Goal: Task Accomplishment & Management: Manage account settings

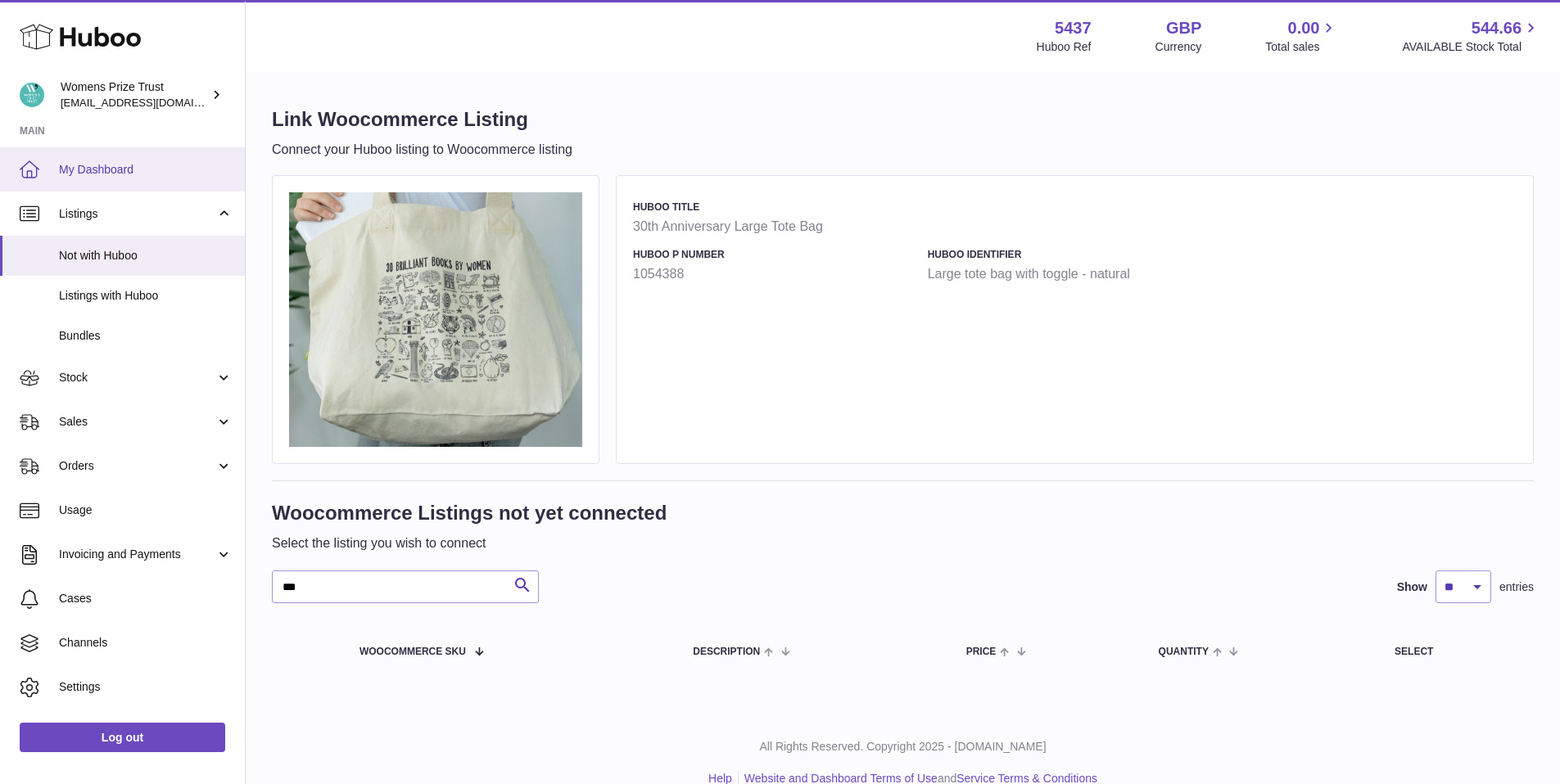
click at [89, 173] on span "My Dashboard" at bounding box center [145, 169] width 174 height 15
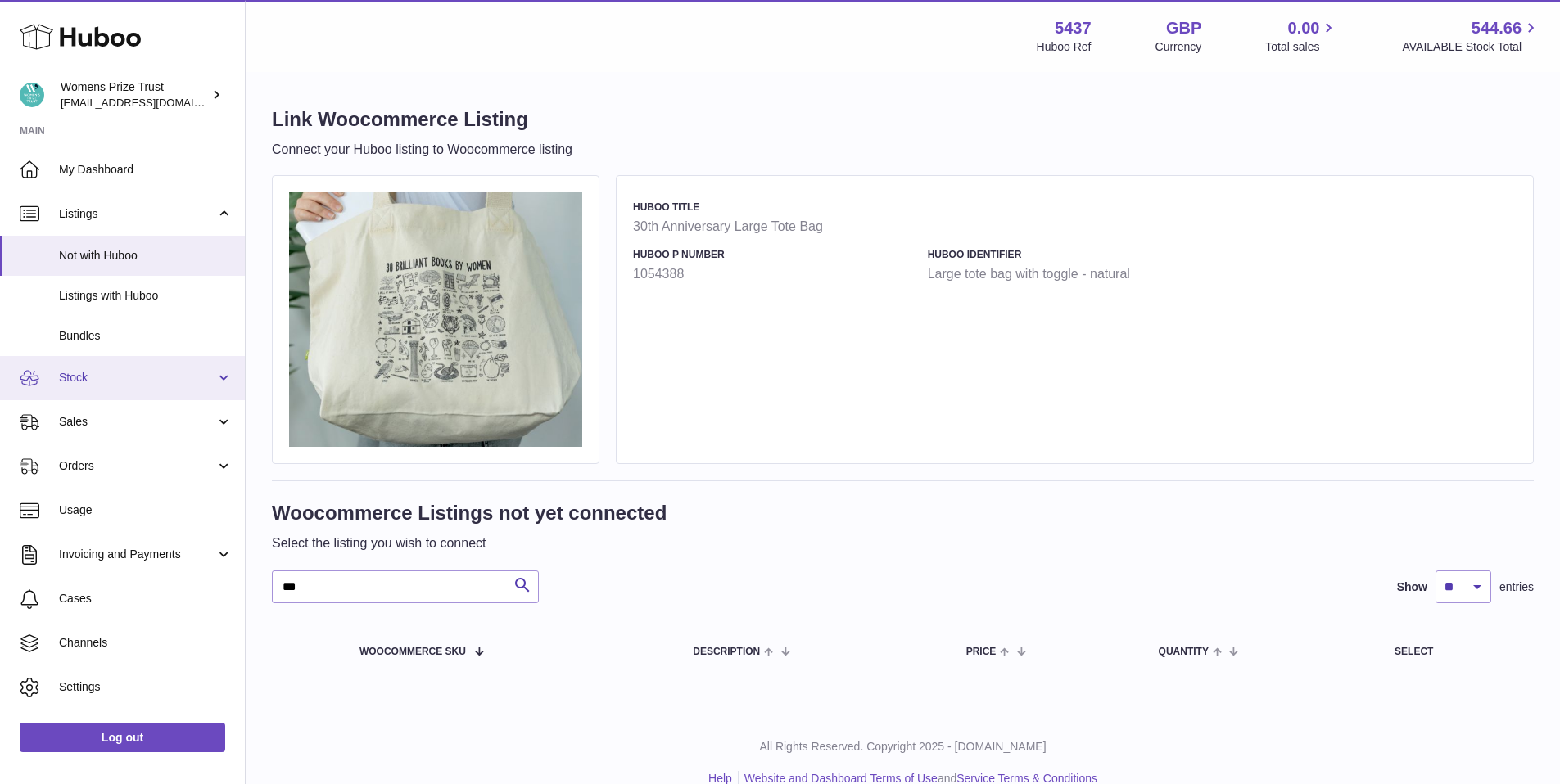
click at [103, 381] on span "Stock" at bounding box center [136, 377] width 156 height 15
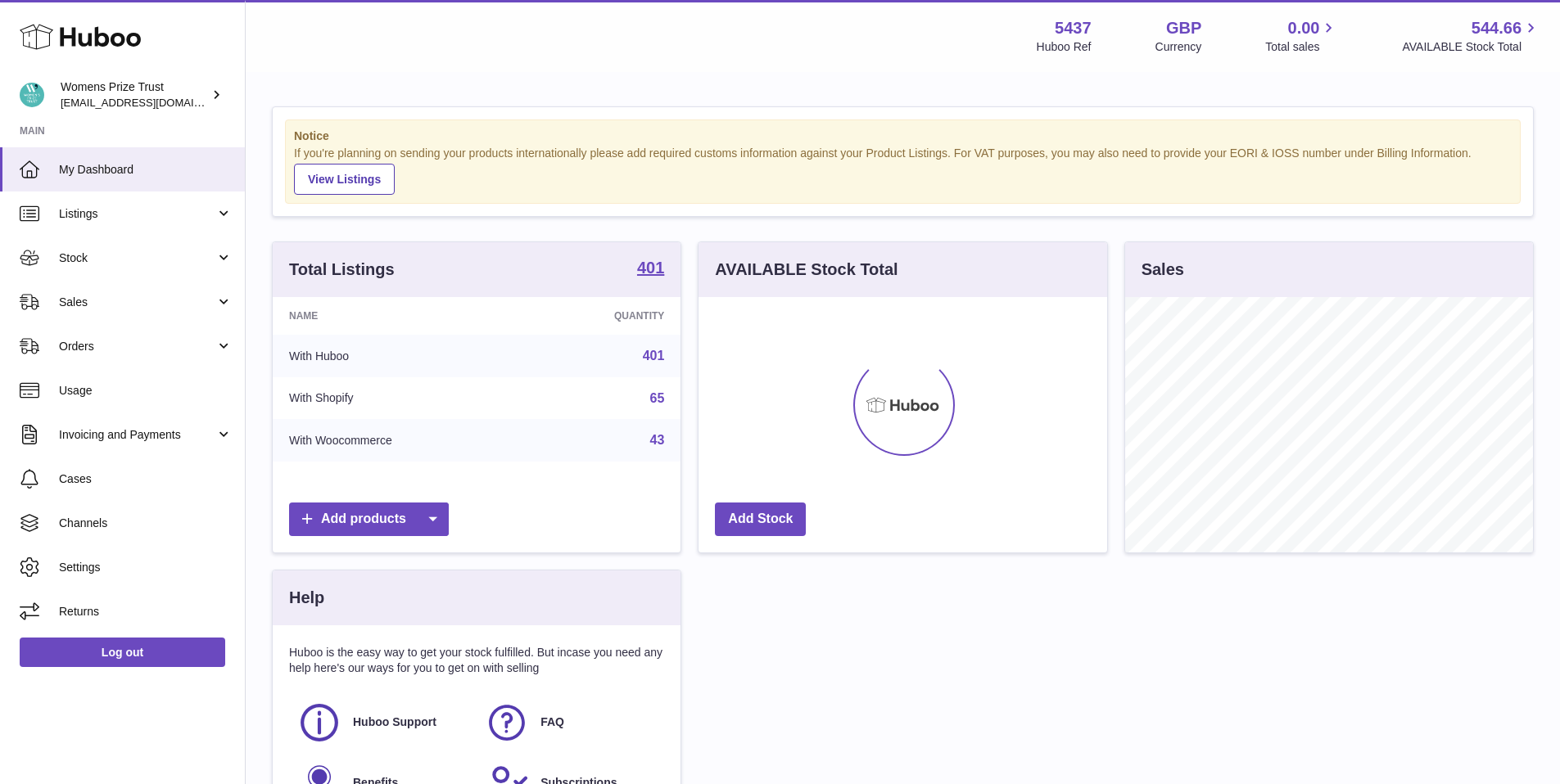
scroll to position [255, 409]
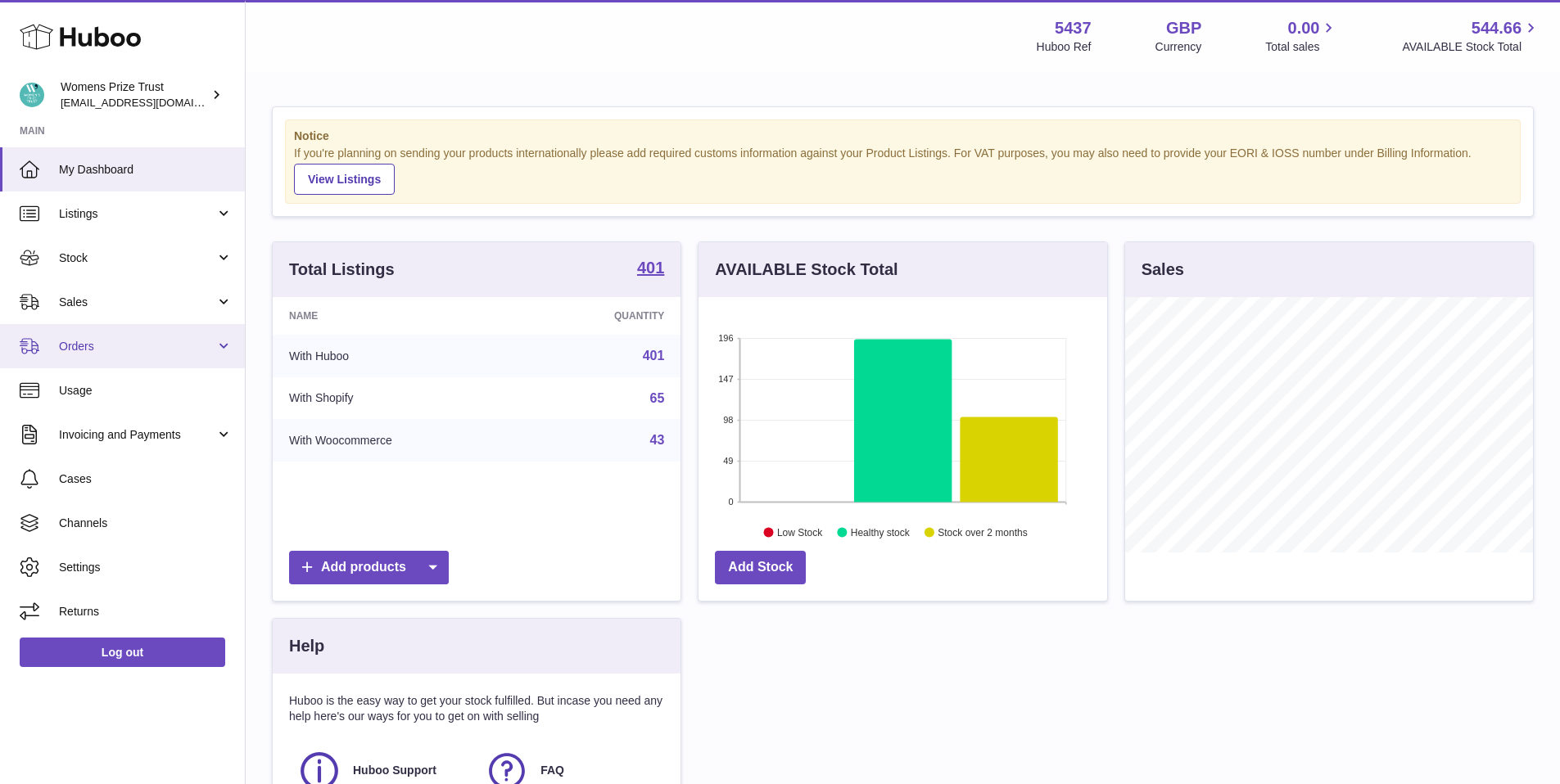
click at [111, 332] on link "Orders" at bounding box center [122, 347] width 244 height 45
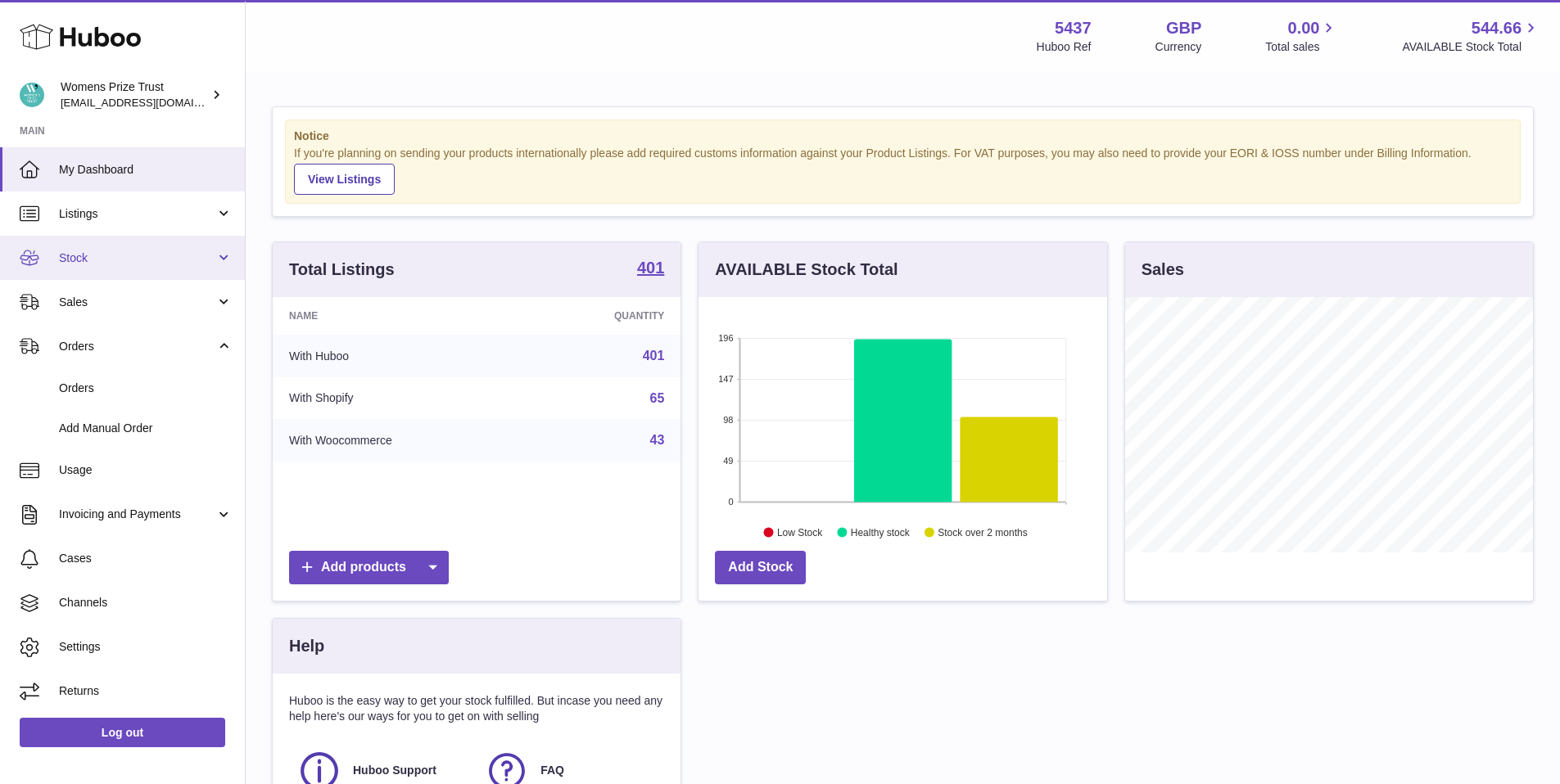
click at [166, 275] on link "Stock" at bounding box center [122, 258] width 244 height 45
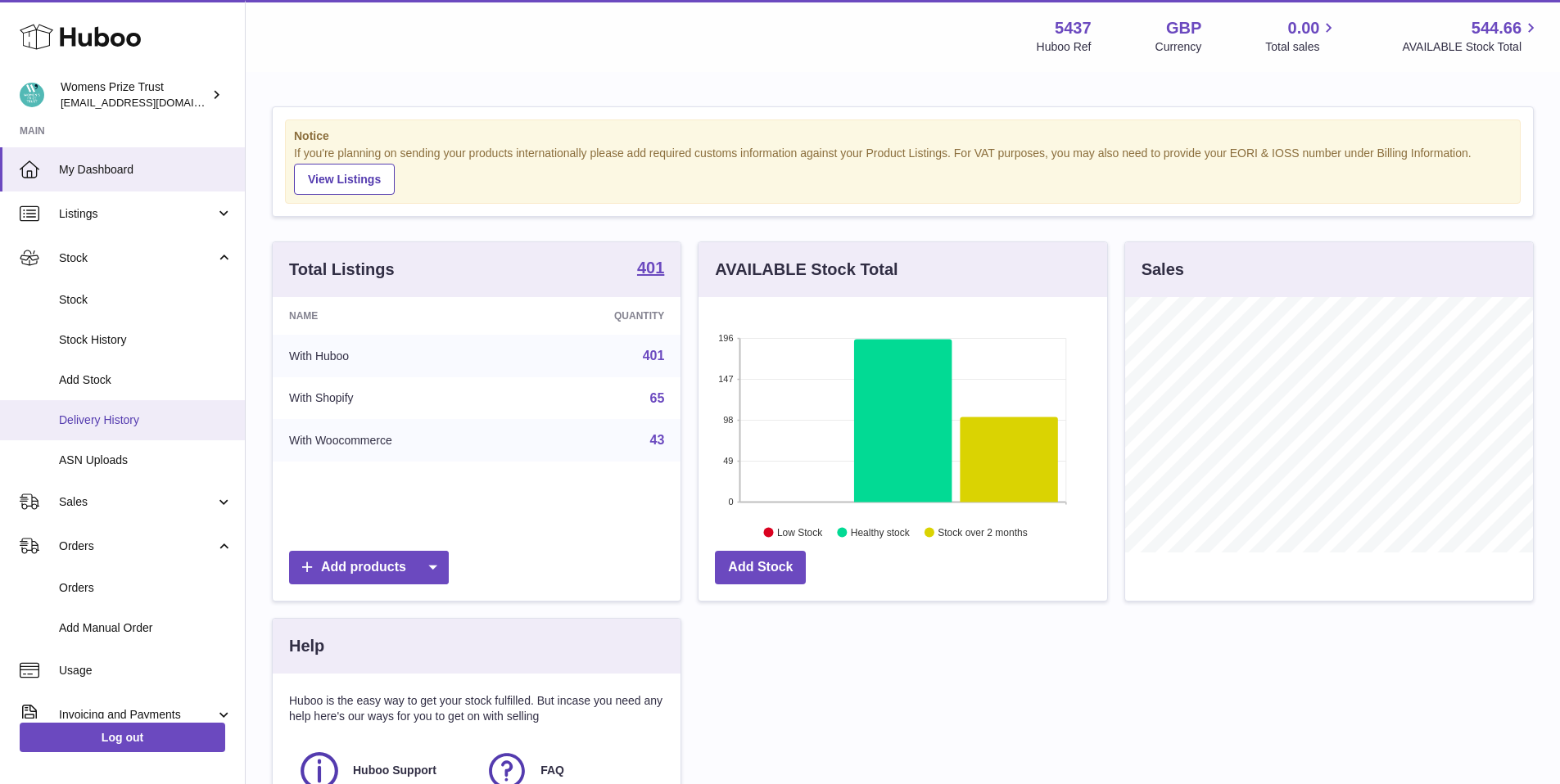
click at [136, 413] on span "Delivery History" at bounding box center [145, 420] width 174 height 15
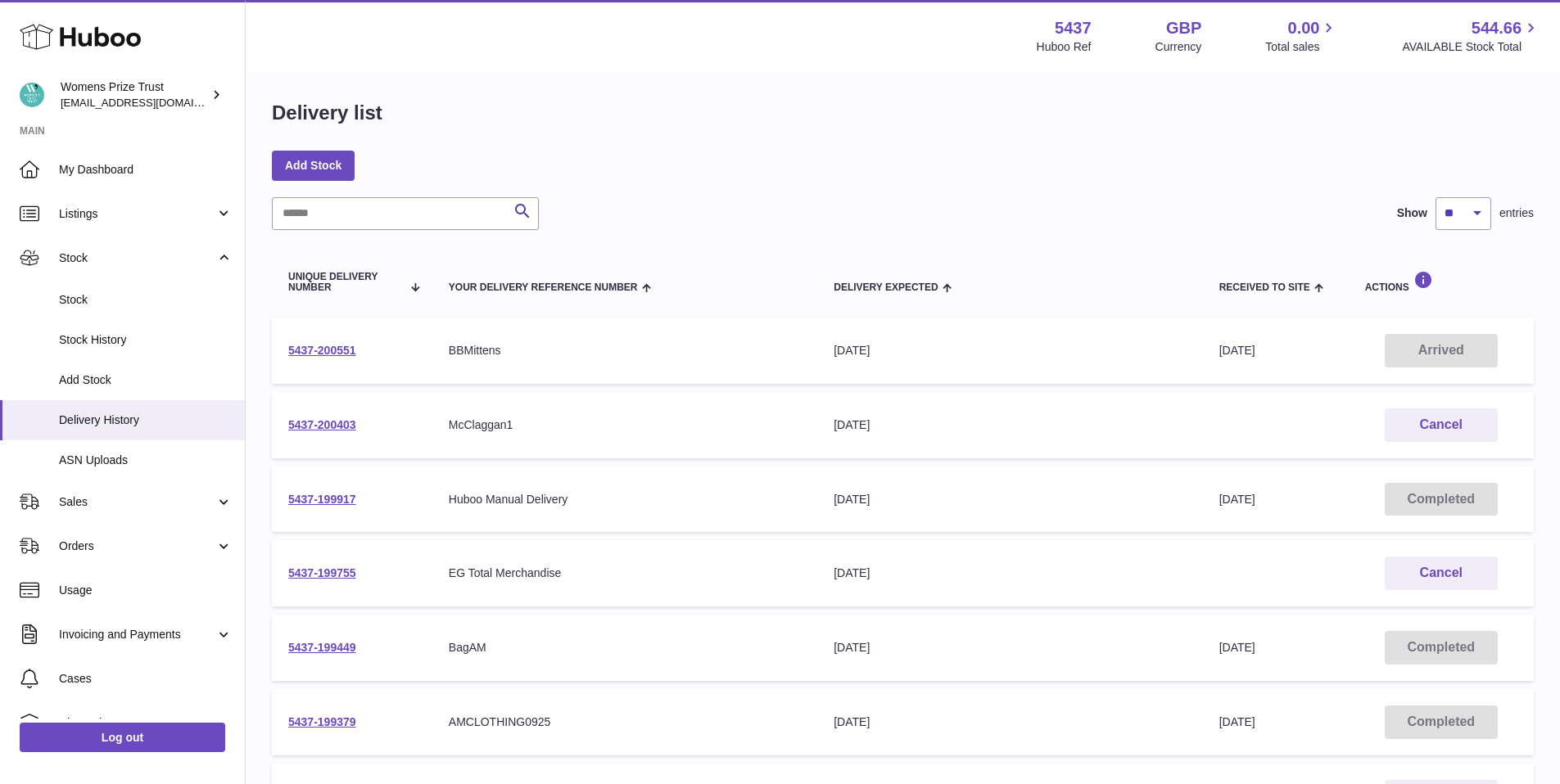
drag, startPoint x: 515, startPoint y: 582, endPoint x: 500, endPoint y: 581, distance: 15.0
click at [511, 582] on div "EG Total Merchandise" at bounding box center [624, 573] width 352 height 15
click at [327, 574] on link "5437-199755" at bounding box center [322, 572] width 68 height 13
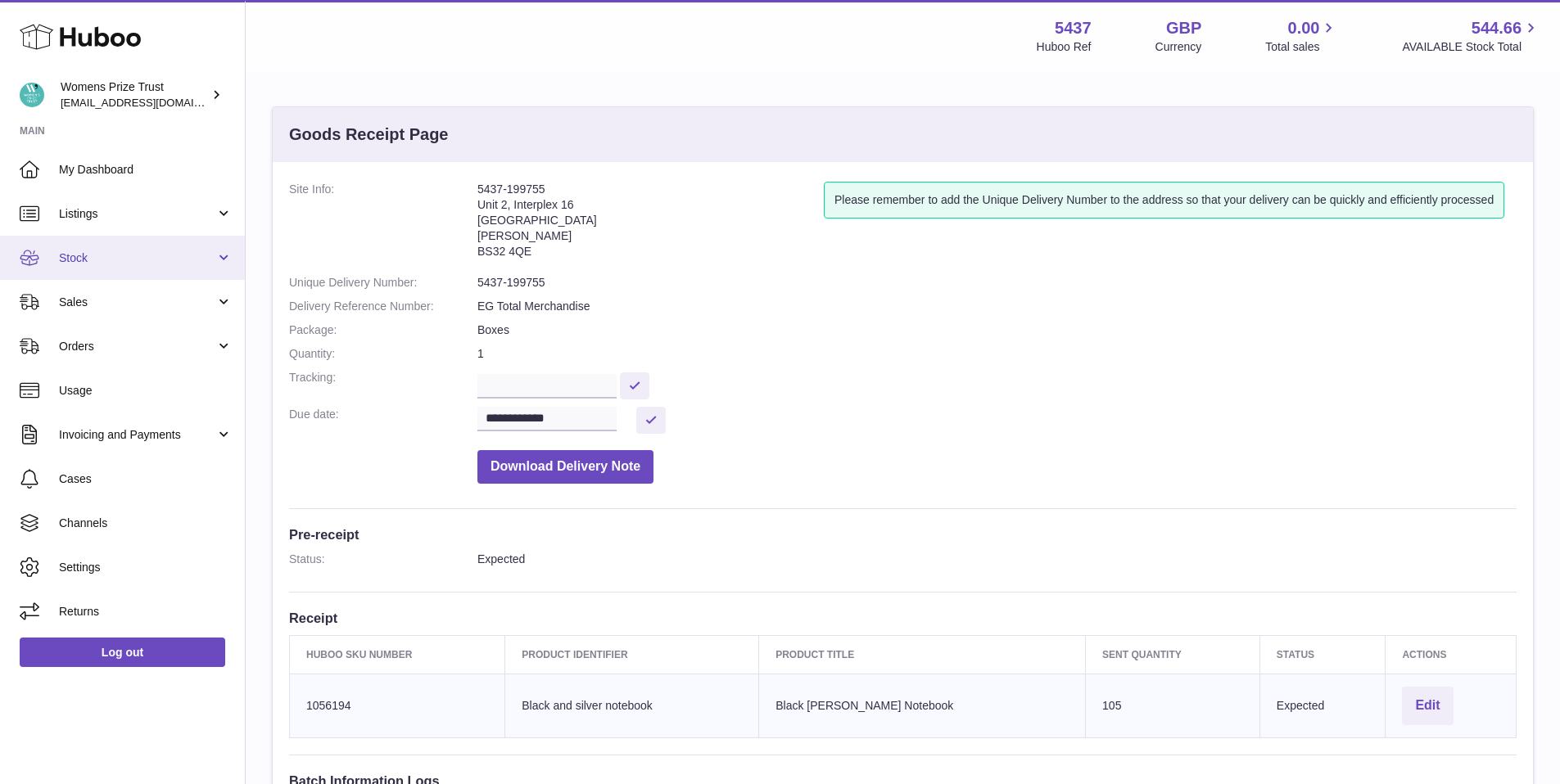
click at [121, 264] on span "Stock" at bounding box center [136, 258] width 156 height 15
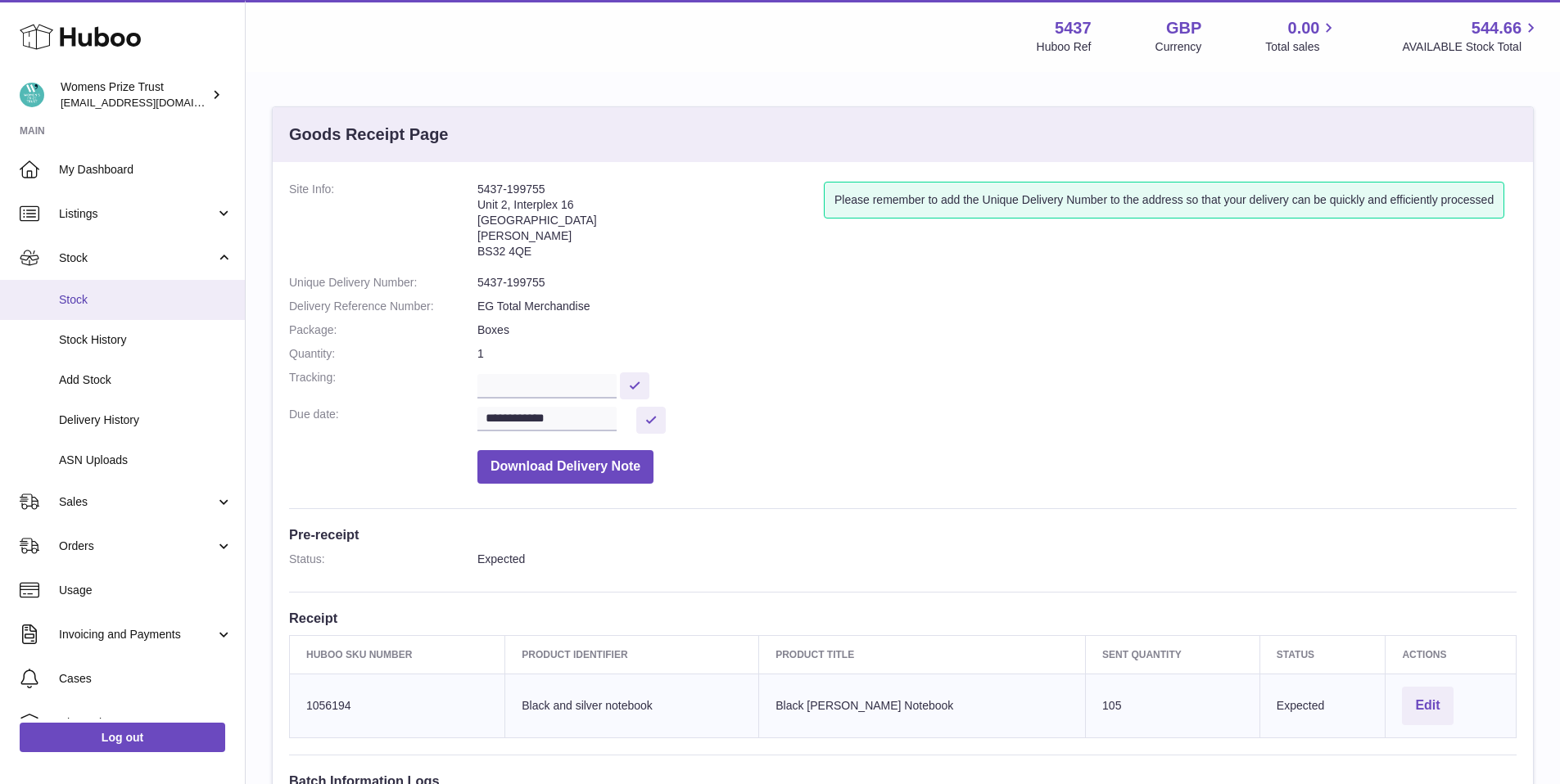
click at [123, 305] on span "Stock" at bounding box center [145, 300] width 174 height 15
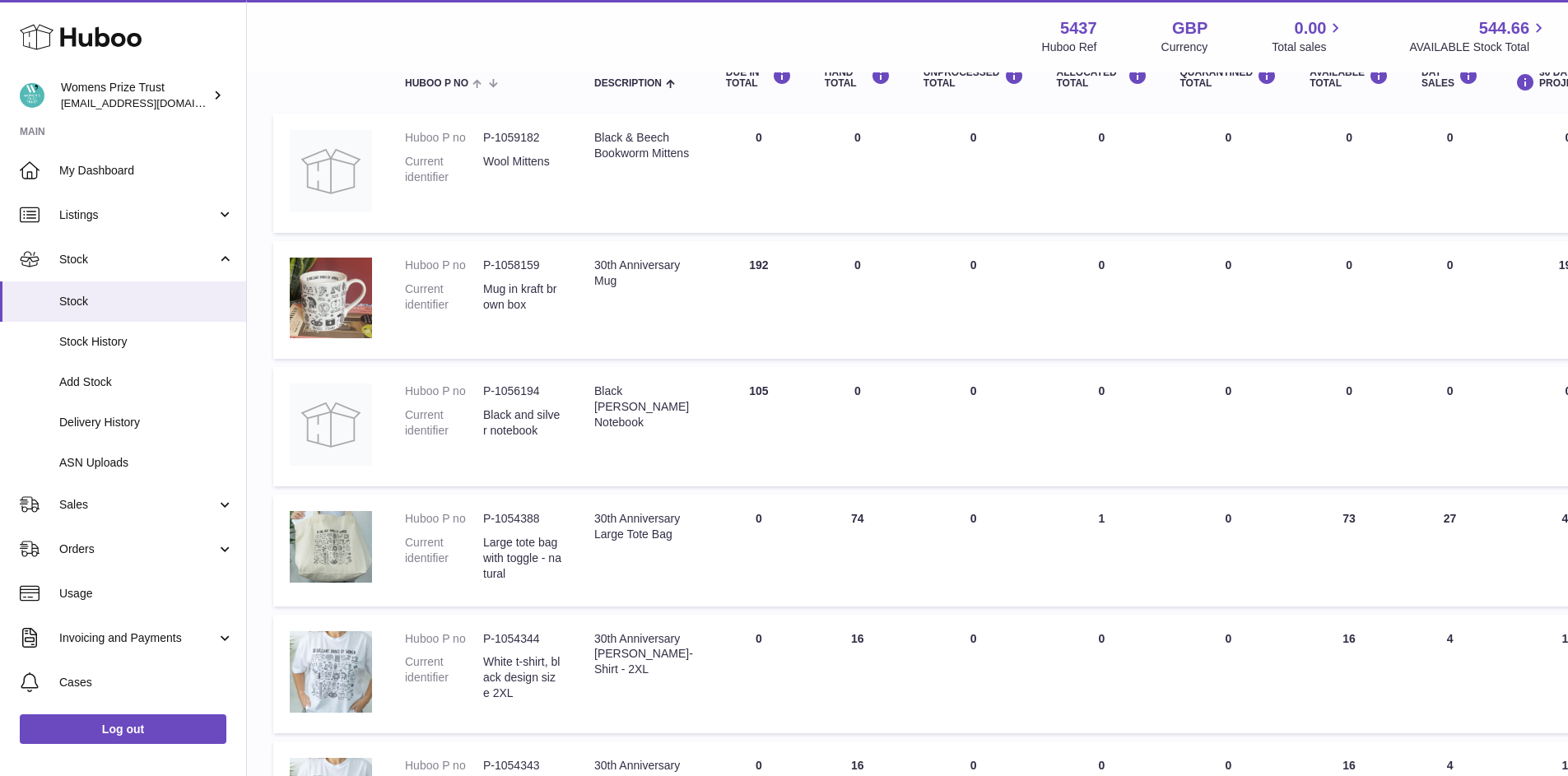
scroll to position [216, 0]
drag, startPoint x: 460, startPoint y: 395, endPoint x: 451, endPoint y: 399, distance: 9.8
click at [457, 398] on dl "Huboo P no P-1056194 Current identifier Black and silver notebook" at bounding box center [483, 413] width 156 height 64
drag, startPoint x: 348, startPoint y: 402, endPoint x: 363, endPoint y: 402, distance: 15.0
click at [350, 402] on img at bounding box center [331, 423] width 82 height 82
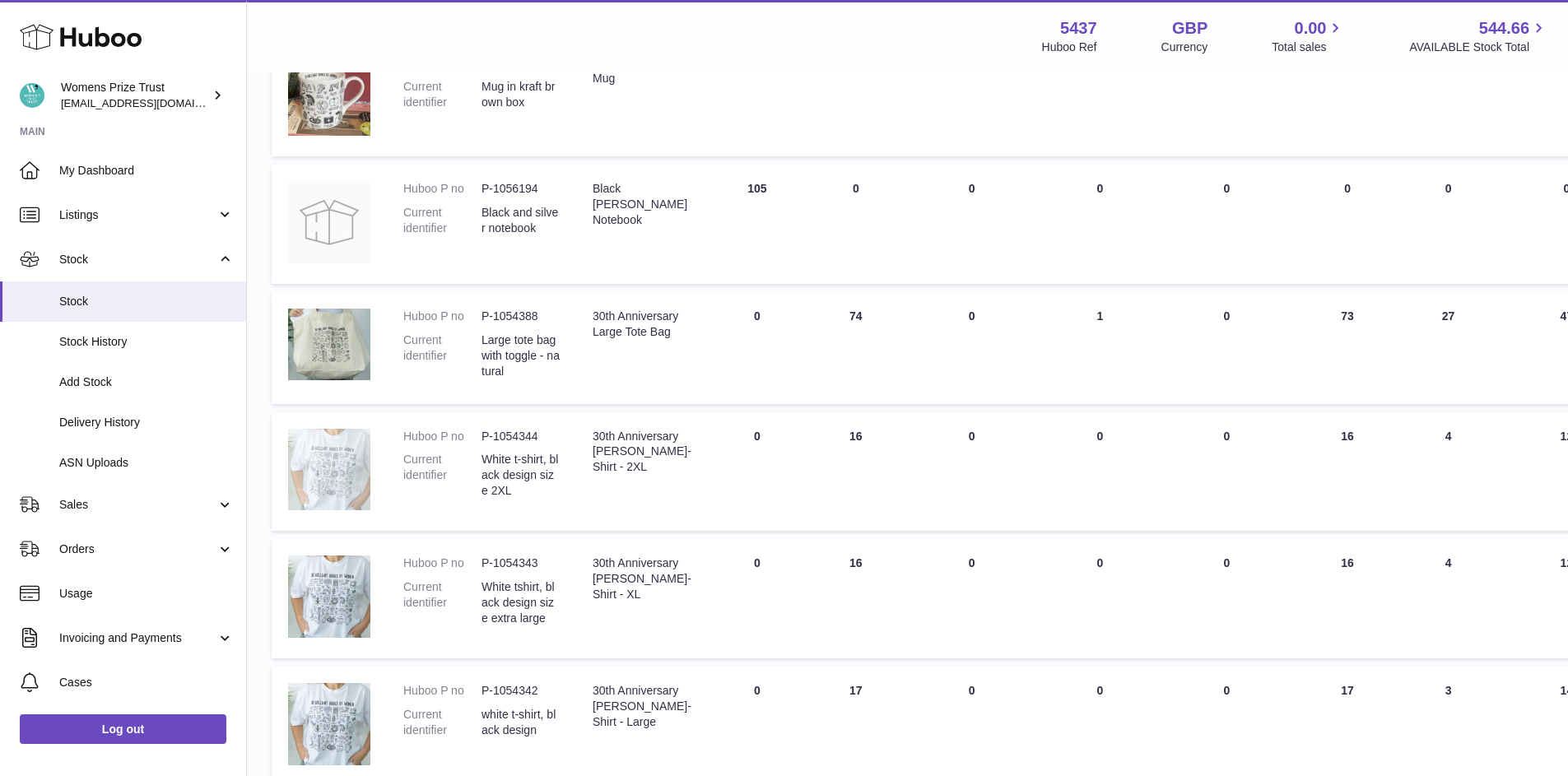
scroll to position [417, 2]
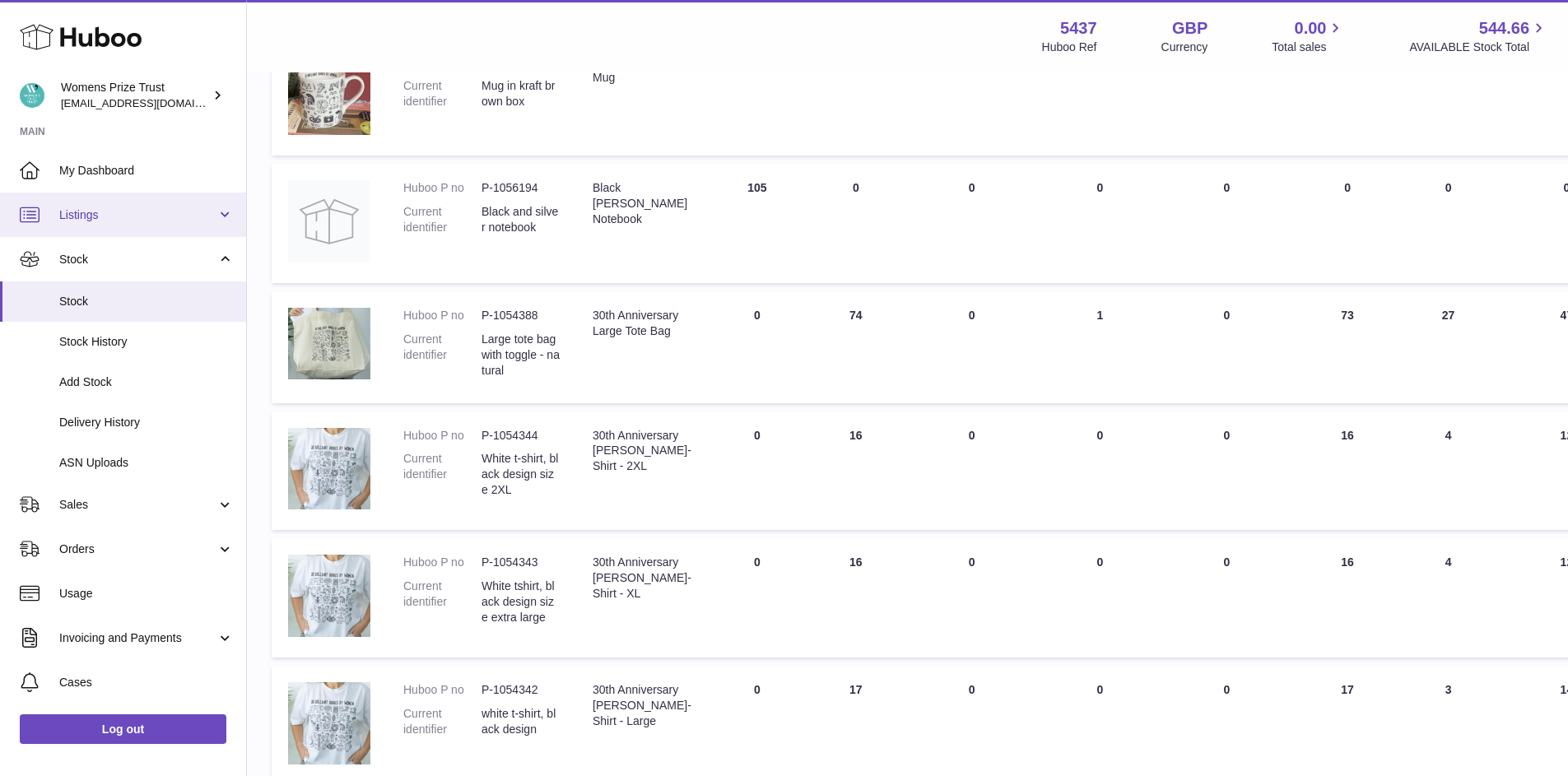
click at [158, 210] on span "Listings" at bounding box center [137, 214] width 157 height 15
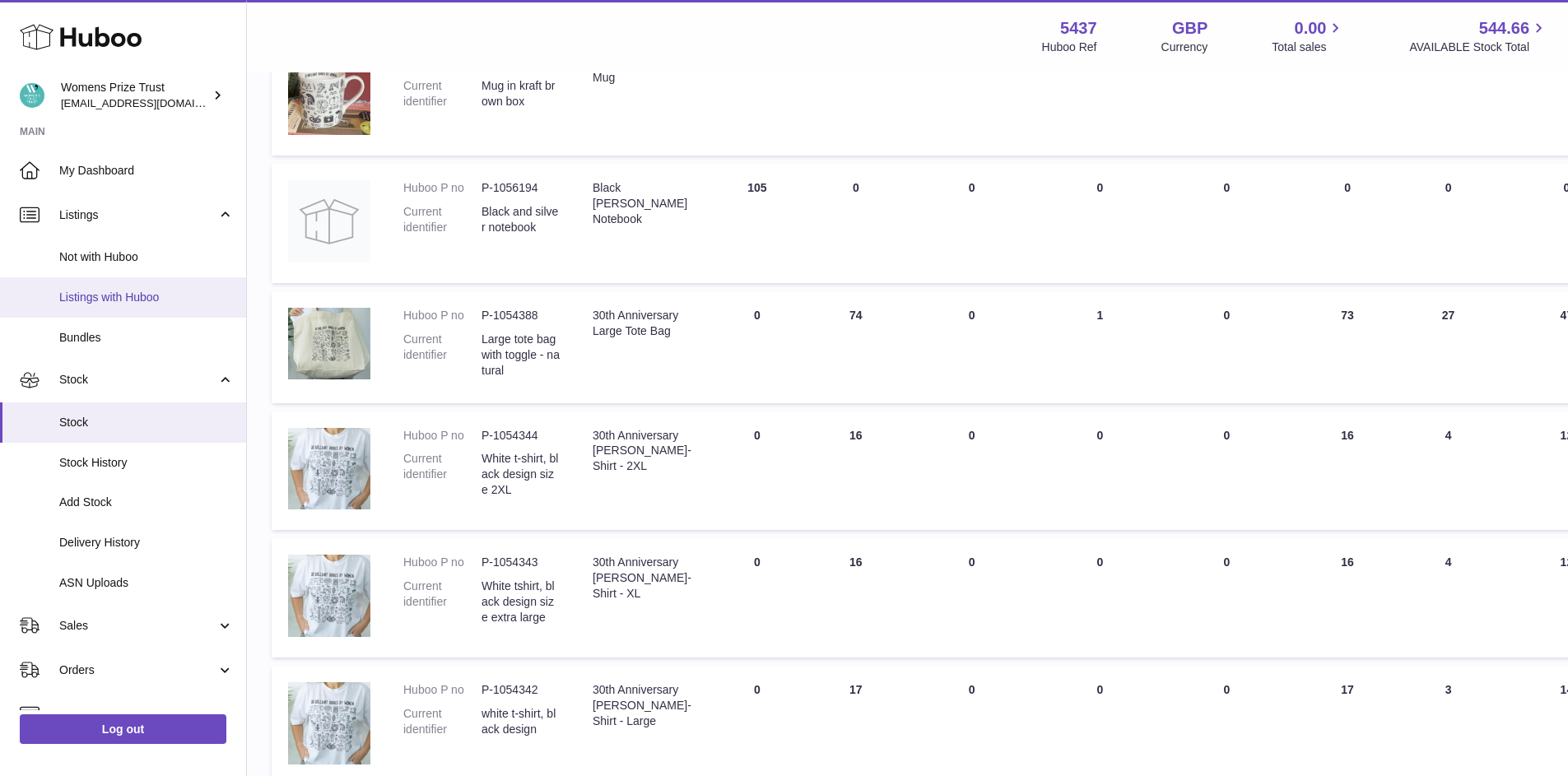
click at [160, 306] on link "Listings with Huboo" at bounding box center [123, 297] width 246 height 40
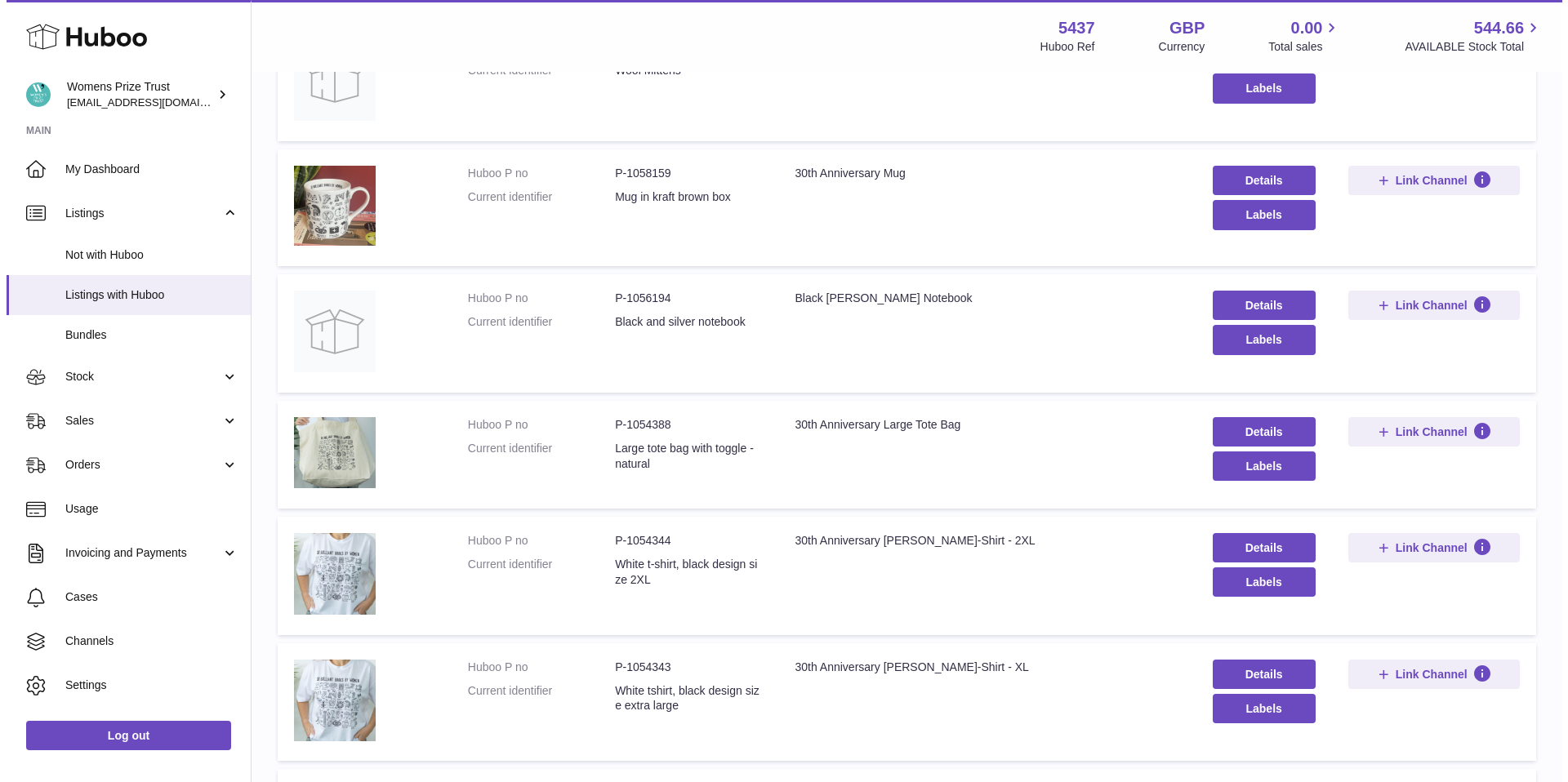
scroll to position [325, 0]
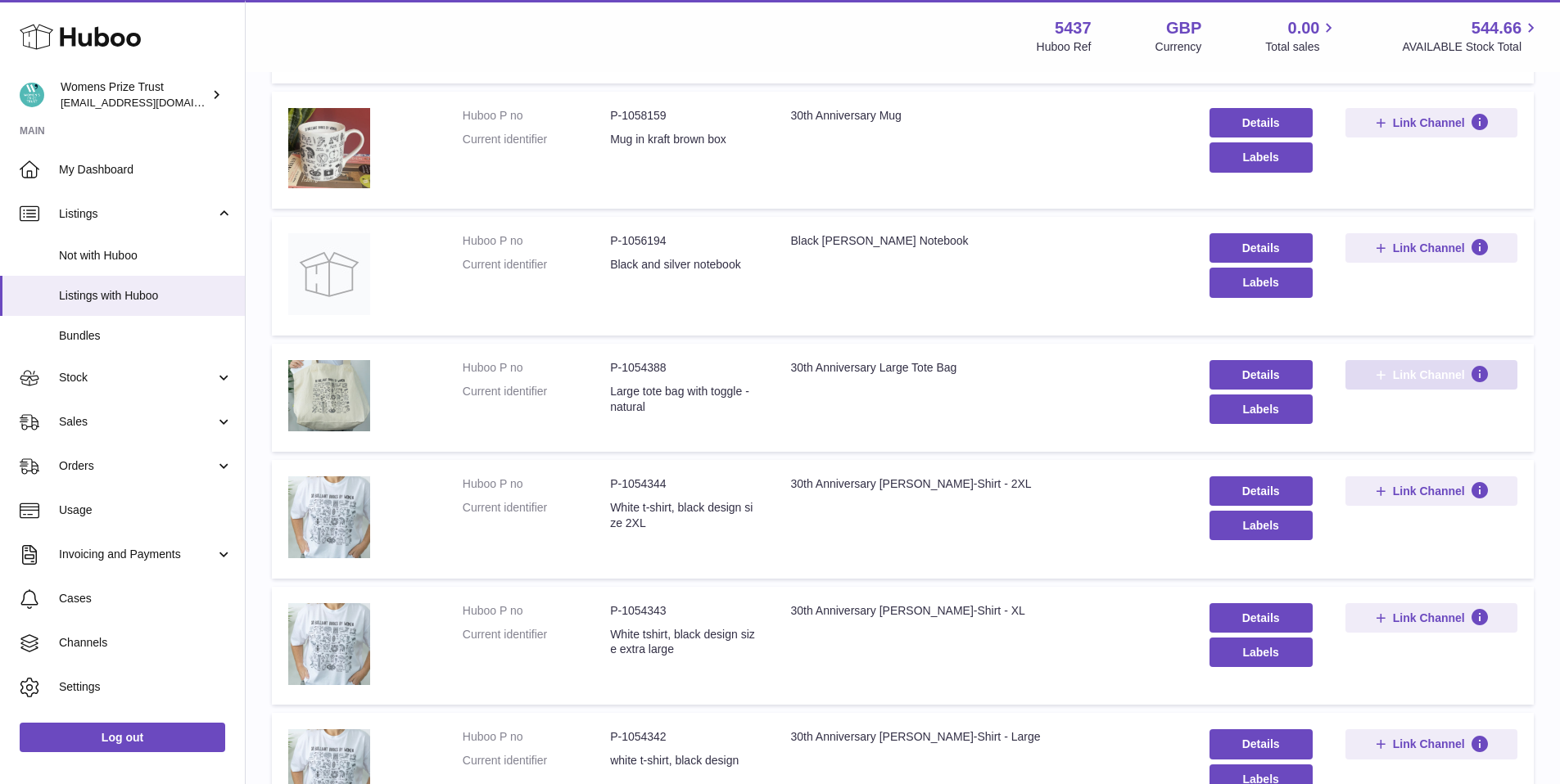
click at [1389, 372] on span "Link Channel" at bounding box center [1432, 375] width 116 height 15
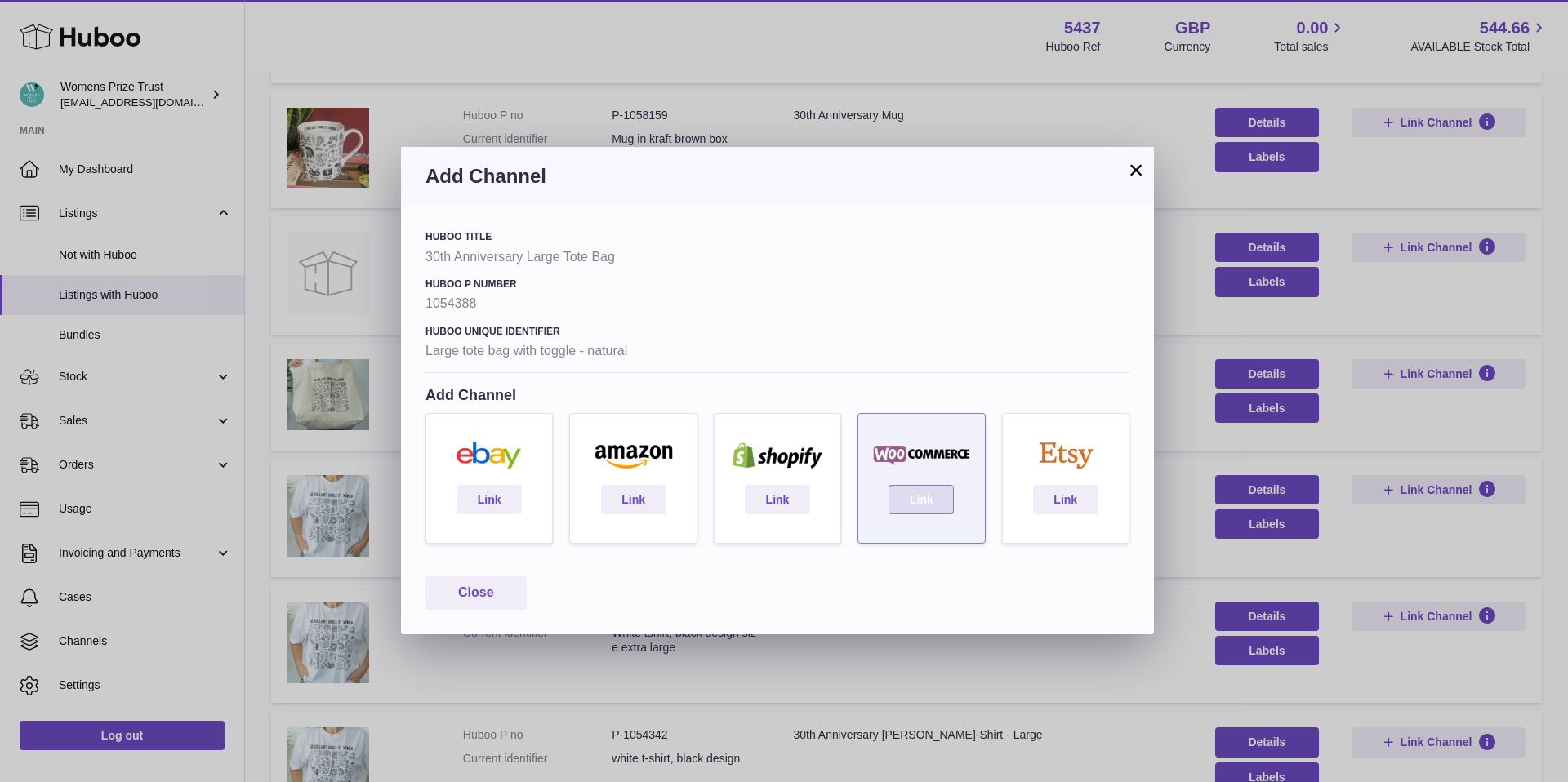
click at [936, 505] on link "Link" at bounding box center [921, 499] width 65 height 29
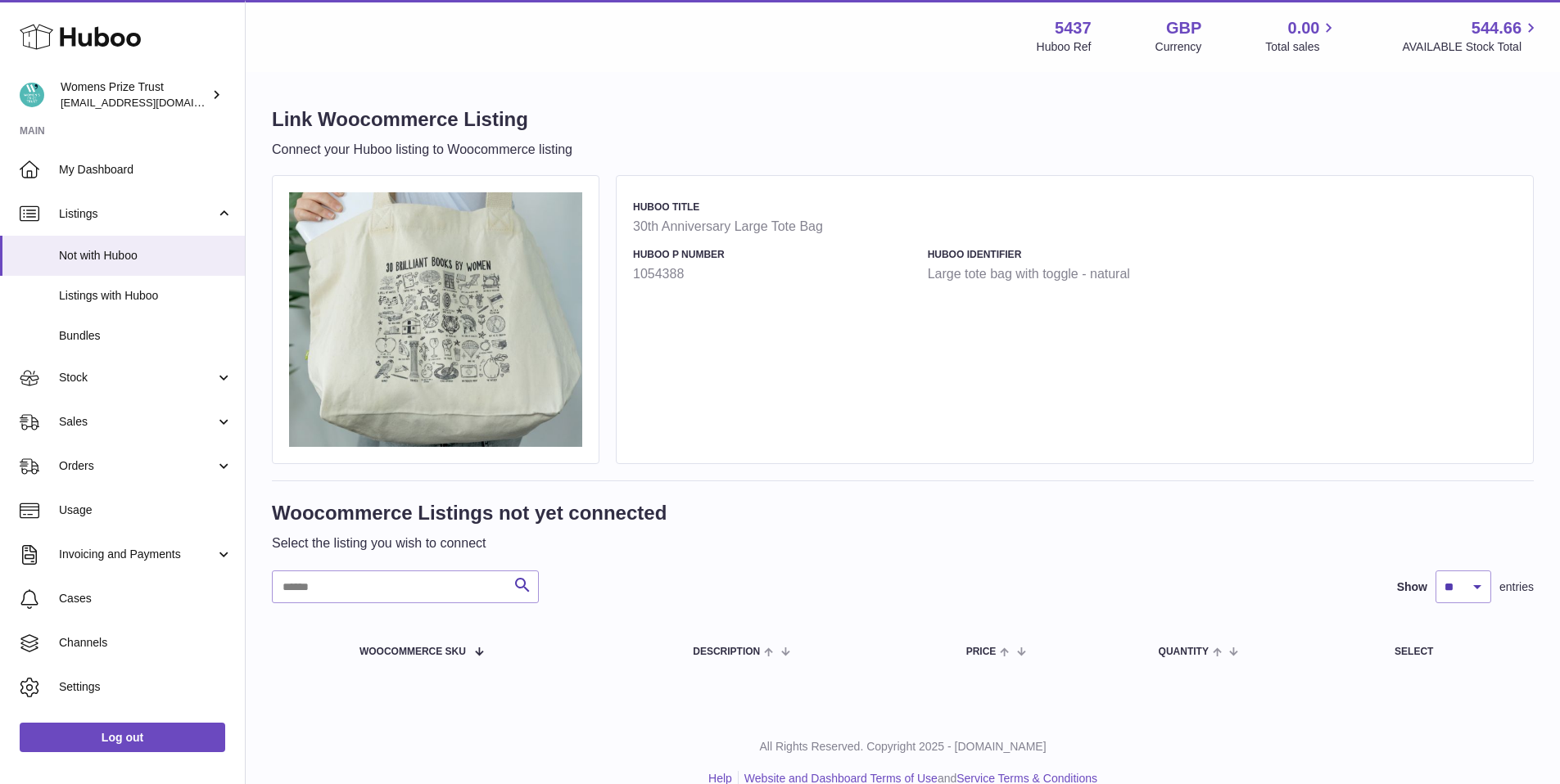
scroll to position [27, 0]
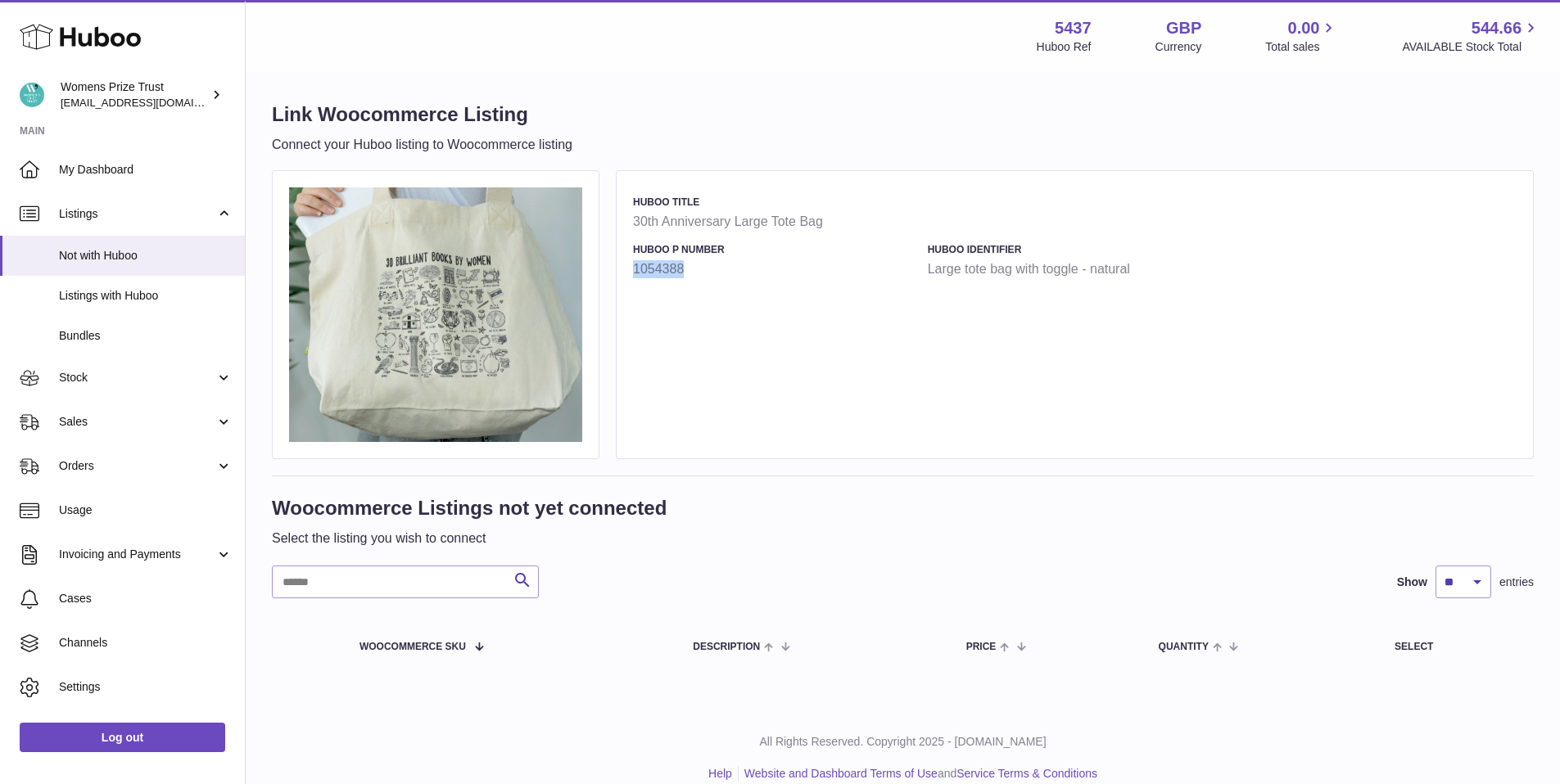
drag, startPoint x: 678, startPoint y: 269, endPoint x: 632, endPoint y: 268, distance: 46.0
click at [633, 268] on strong "1054388" at bounding box center [776, 269] width 286 height 18
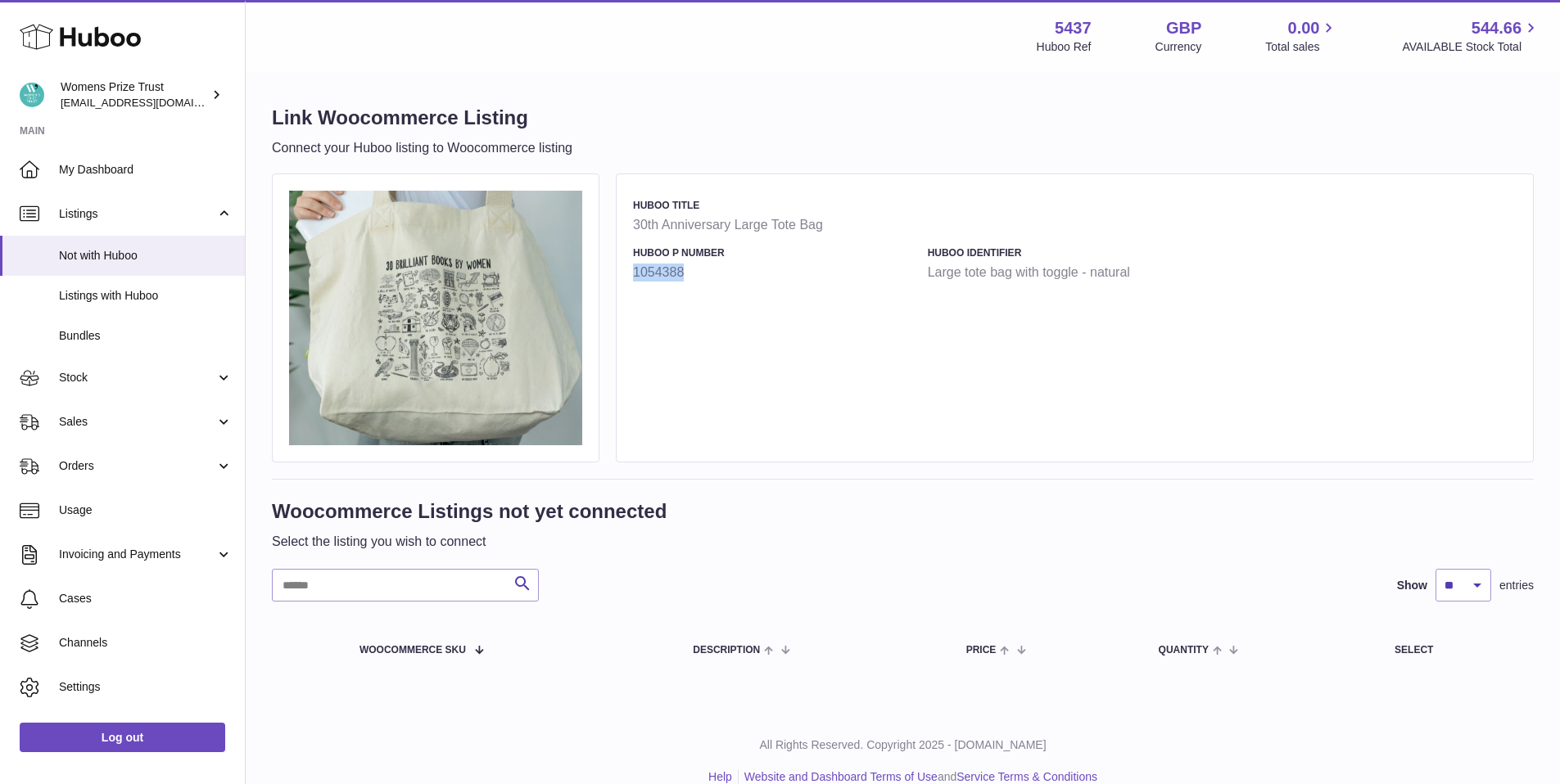
copy strong "1054388"
click at [334, 593] on input "text" at bounding box center [405, 587] width 267 height 33
type input "***"
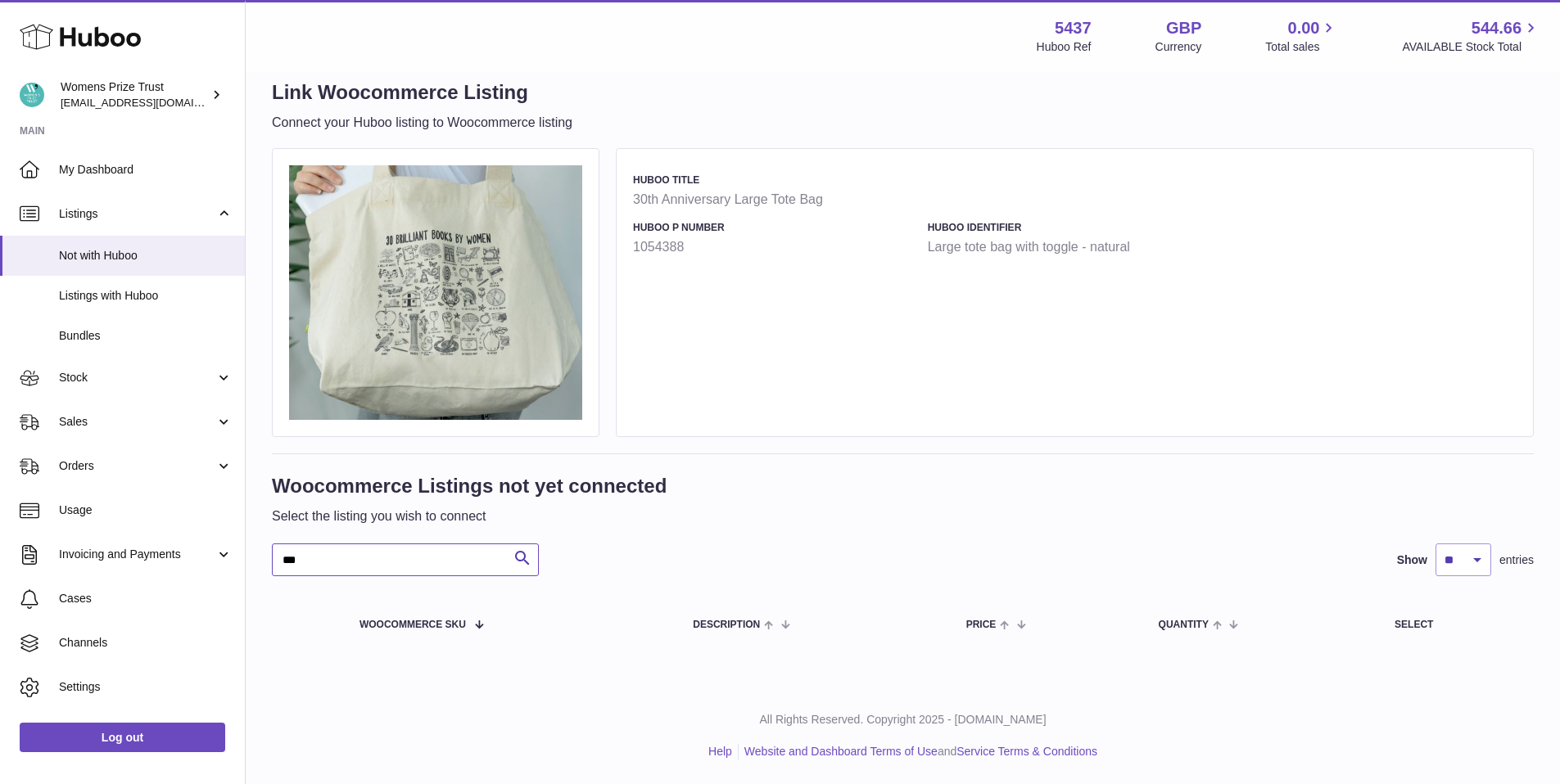
click at [485, 559] on input "***" at bounding box center [405, 560] width 267 height 33
click at [122, 285] on link "Listings with Huboo" at bounding box center [122, 295] width 244 height 40
click at [124, 301] on span "Listings with Huboo" at bounding box center [145, 294] width 174 height 15
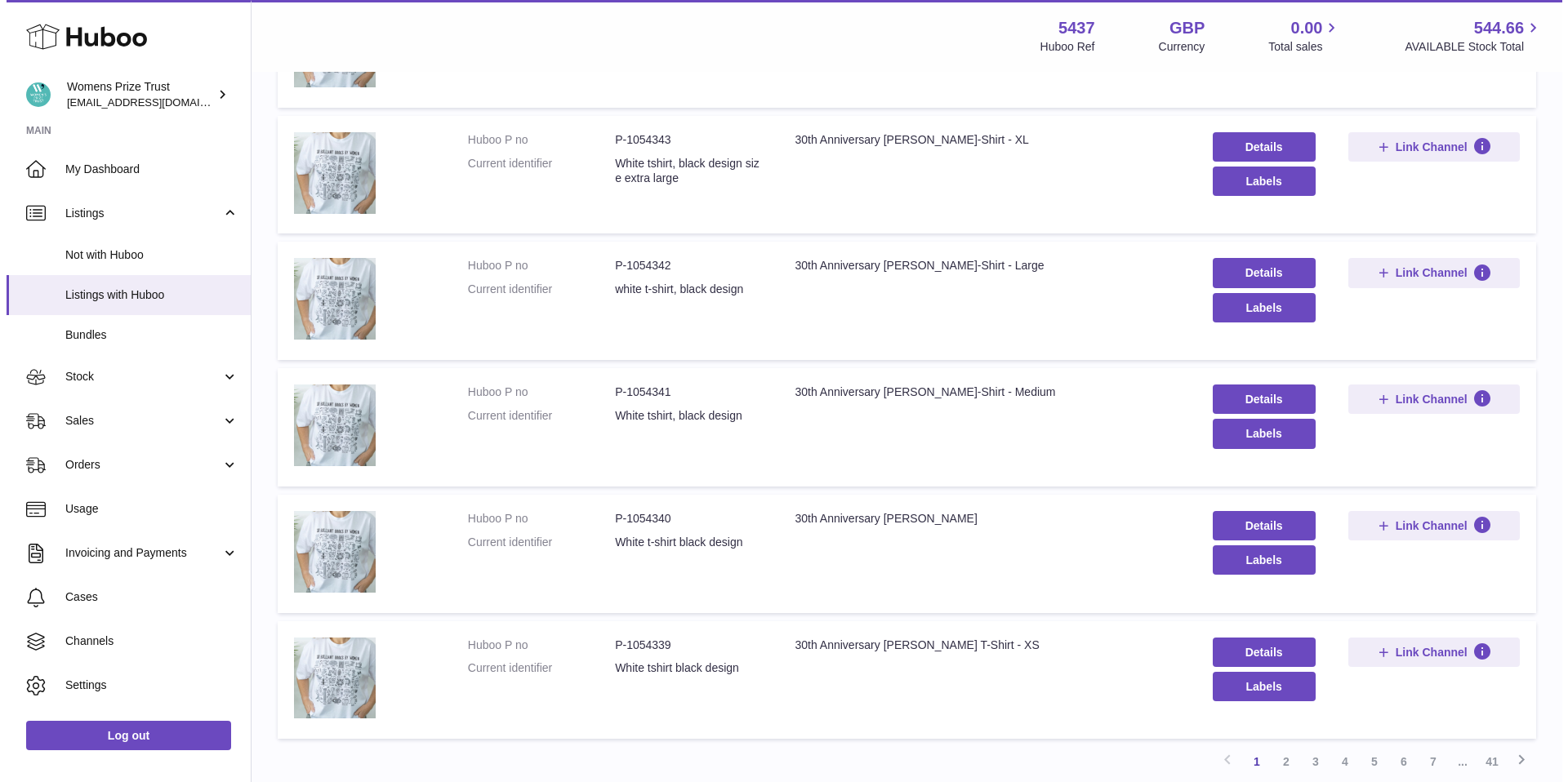
scroll to position [802, 0]
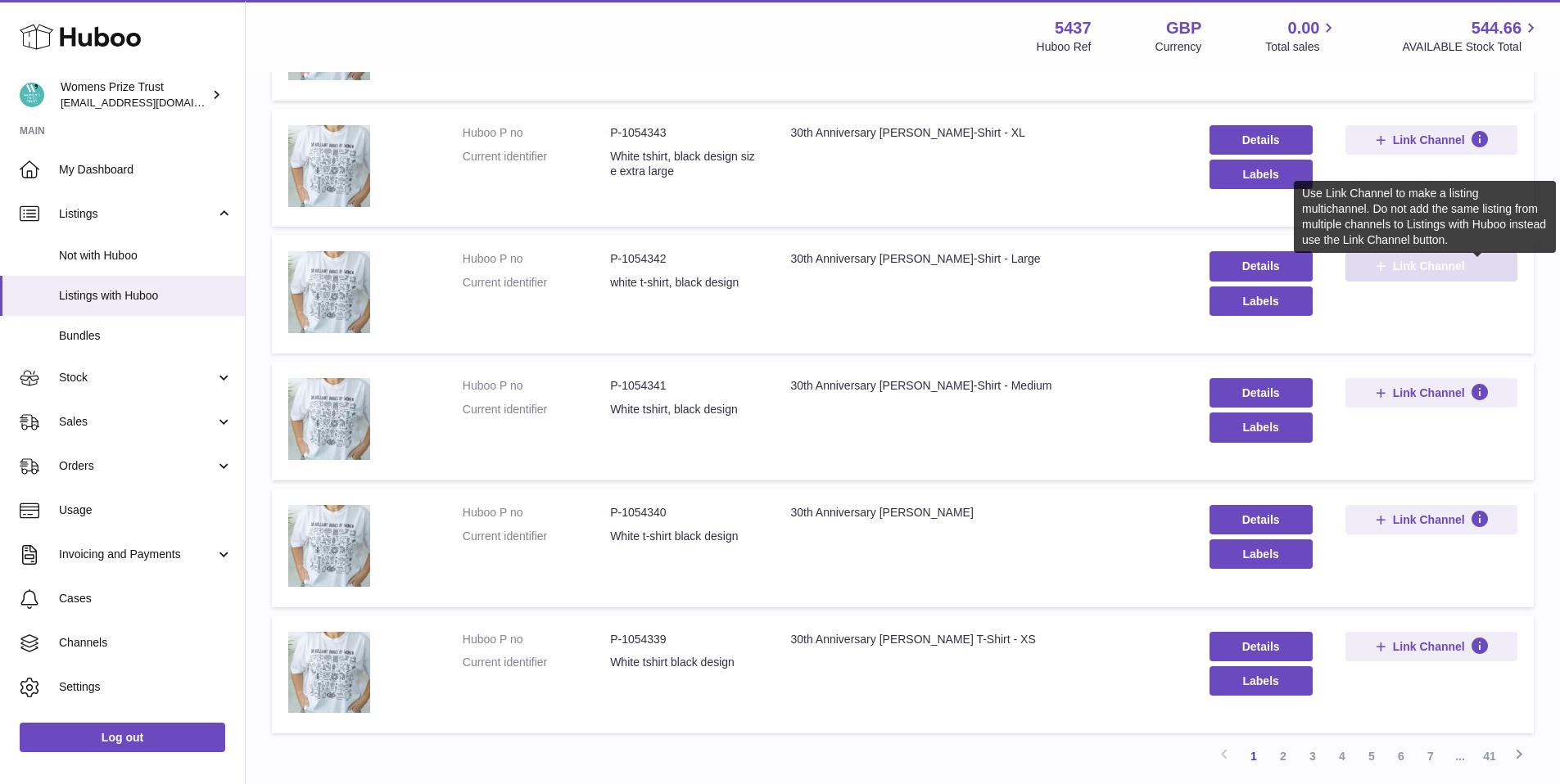
click at [1470, 266] on icon at bounding box center [1480, 267] width 20 height 20
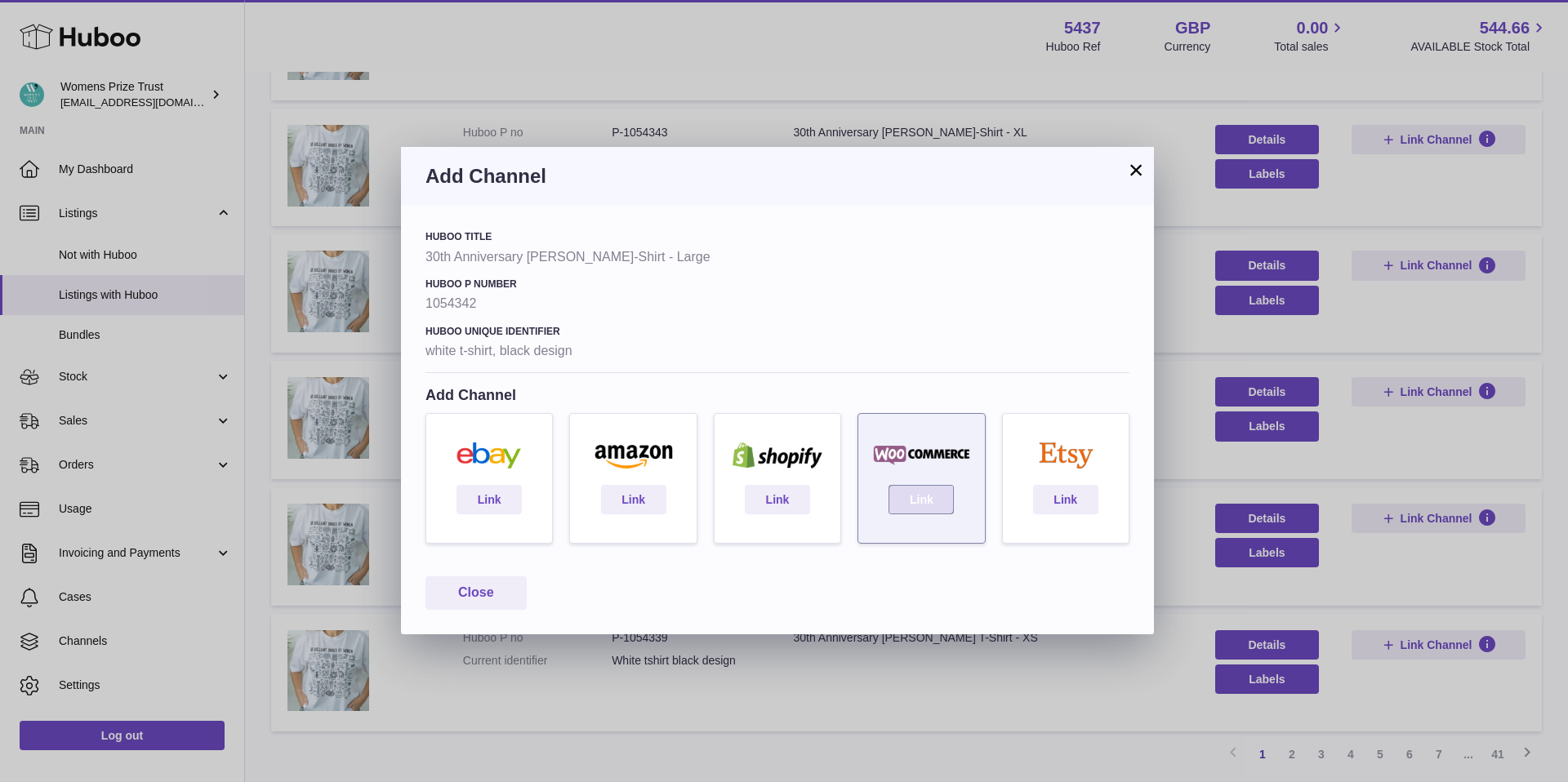
click at [920, 493] on link "Link" at bounding box center [921, 499] width 65 height 29
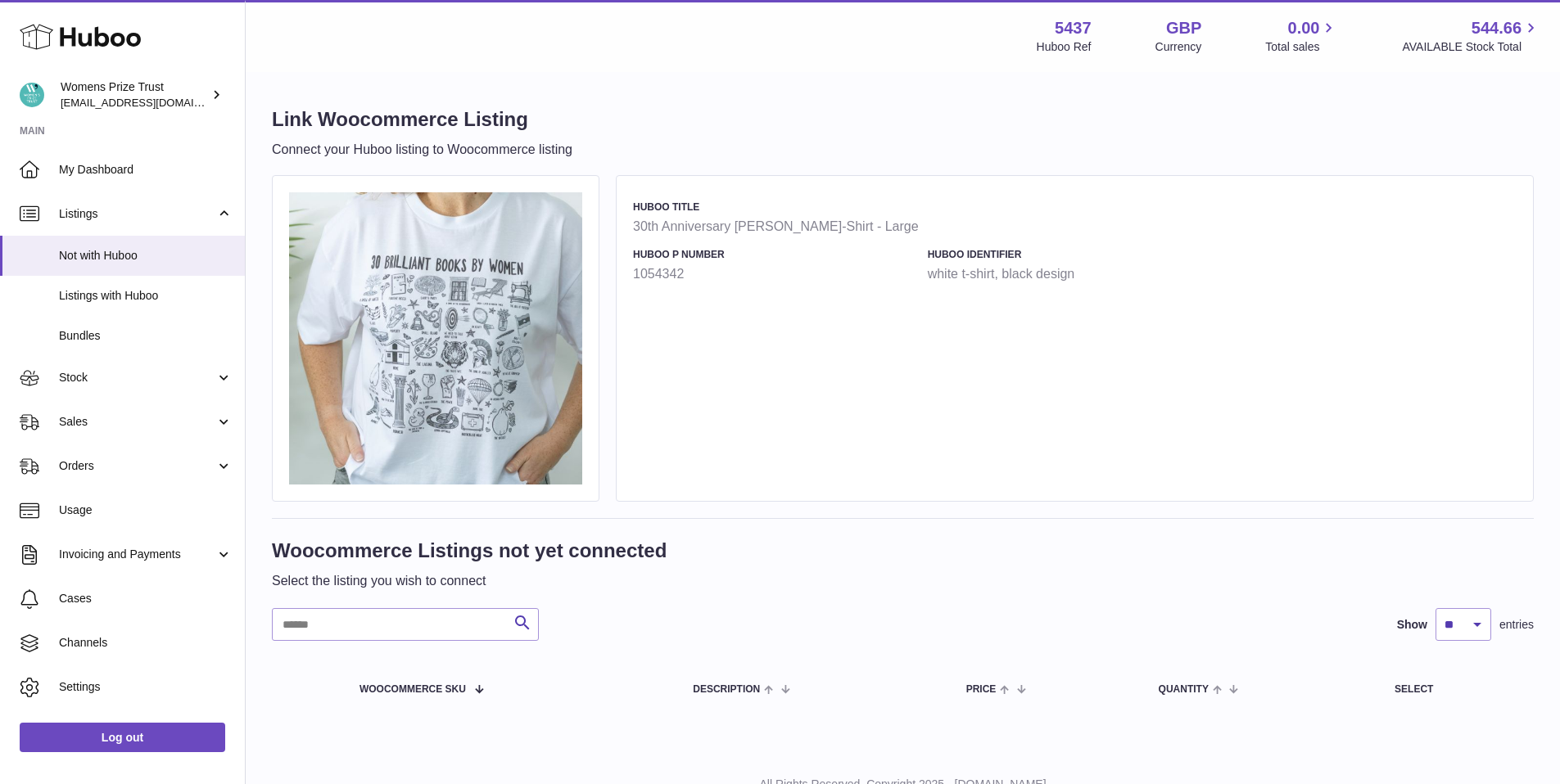
scroll to position [65, 0]
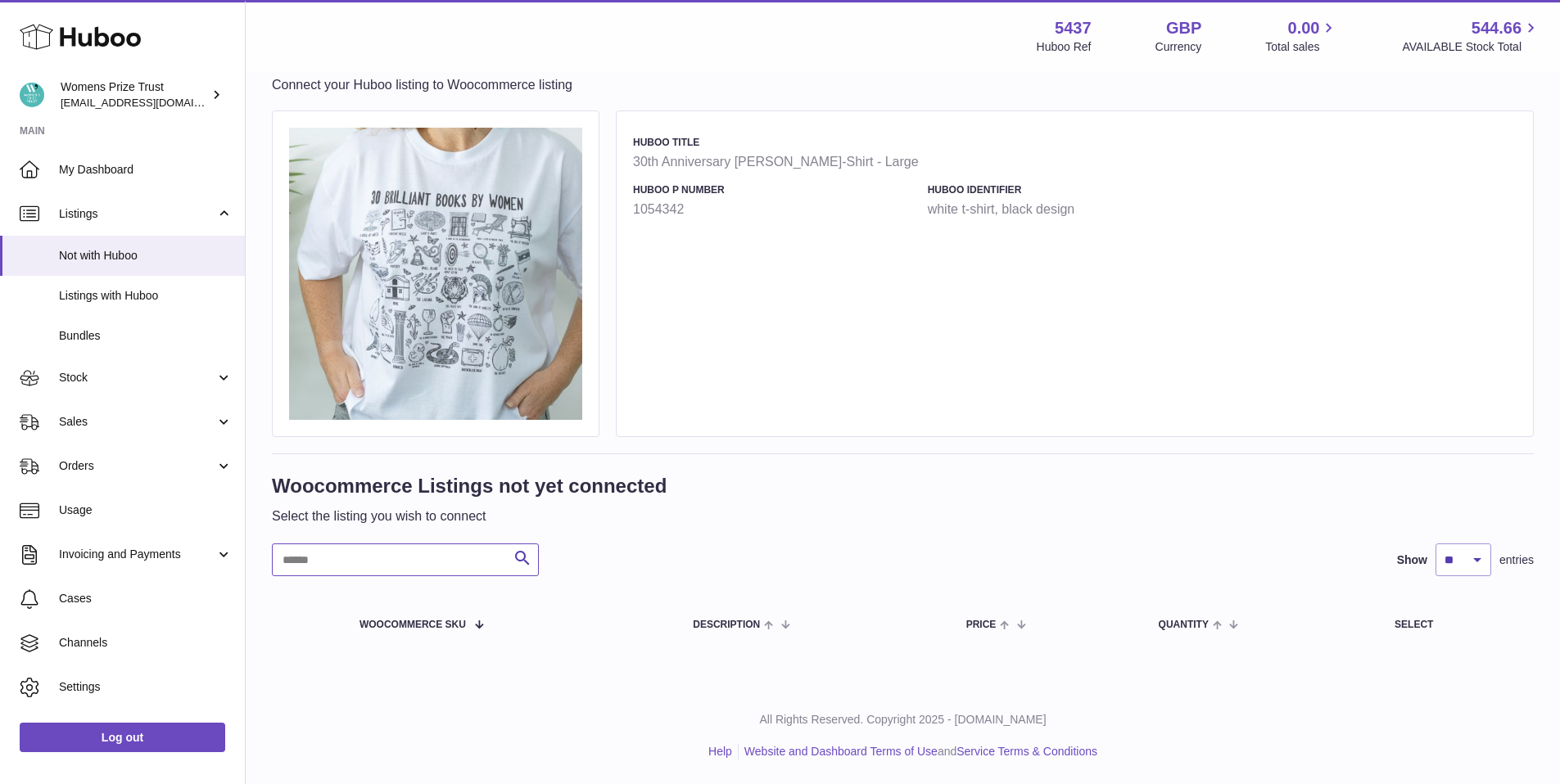
click at [444, 563] on input "text" at bounding box center [405, 560] width 267 height 33
type input "*"
click at [135, 648] on span "Channels" at bounding box center [145, 642] width 174 height 15
click at [118, 645] on span "Channels" at bounding box center [145, 642] width 174 height 15
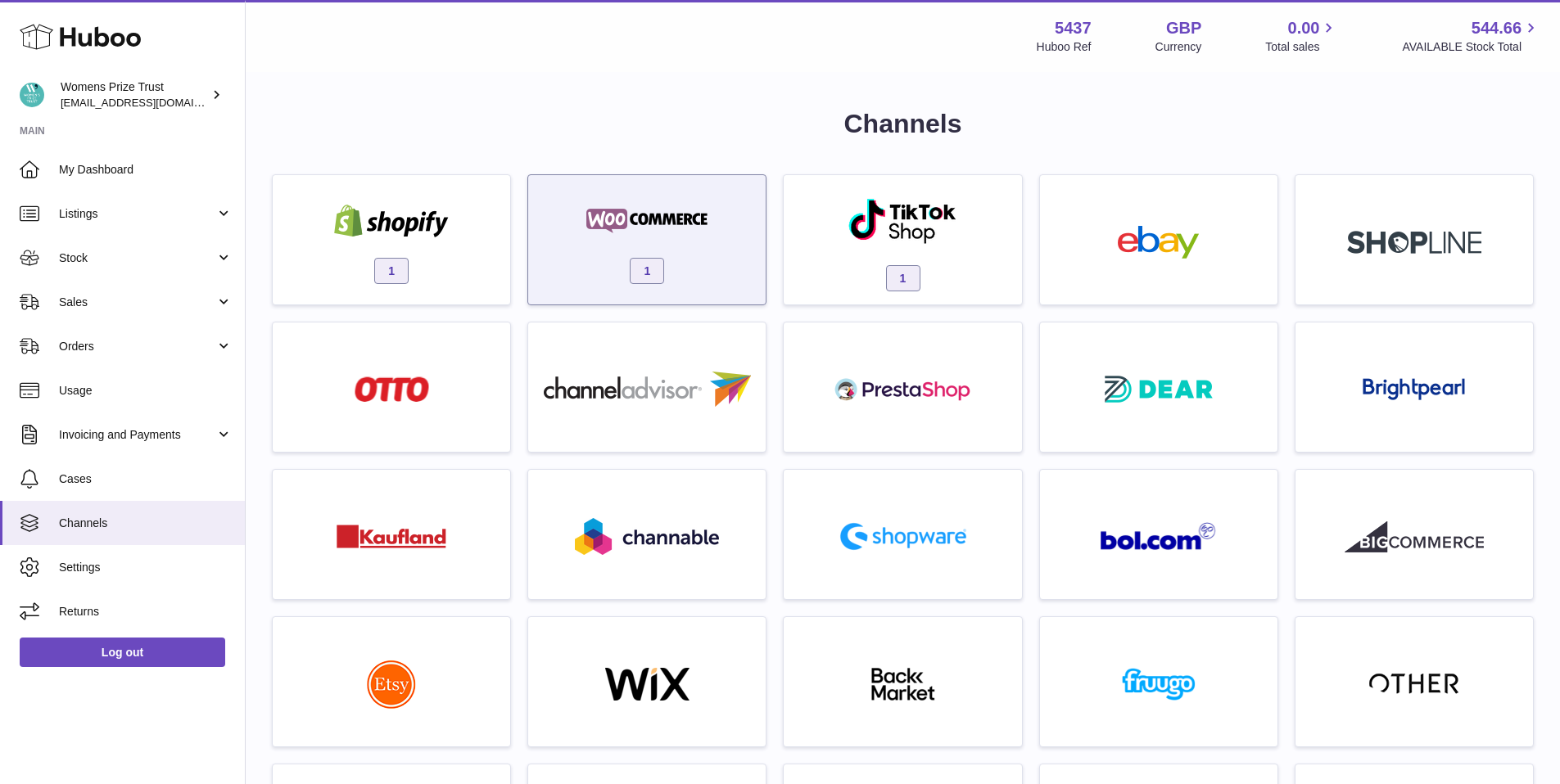
click at [713, 222] on img at bounding box center [647, 221] width 139 height 33
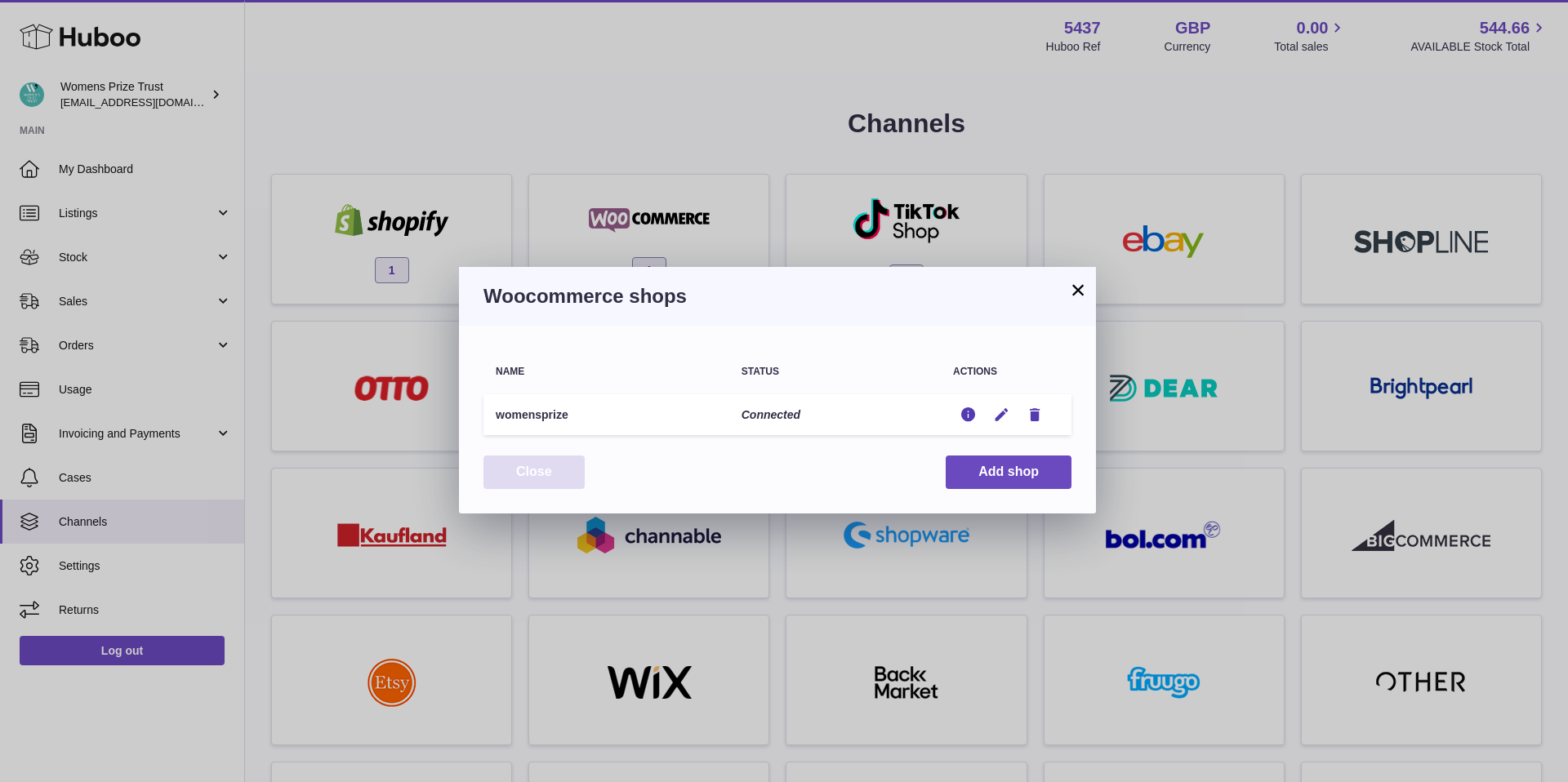
click at [539, 484] on button "Close" at bounding box center [534, 472] width 101 height 34
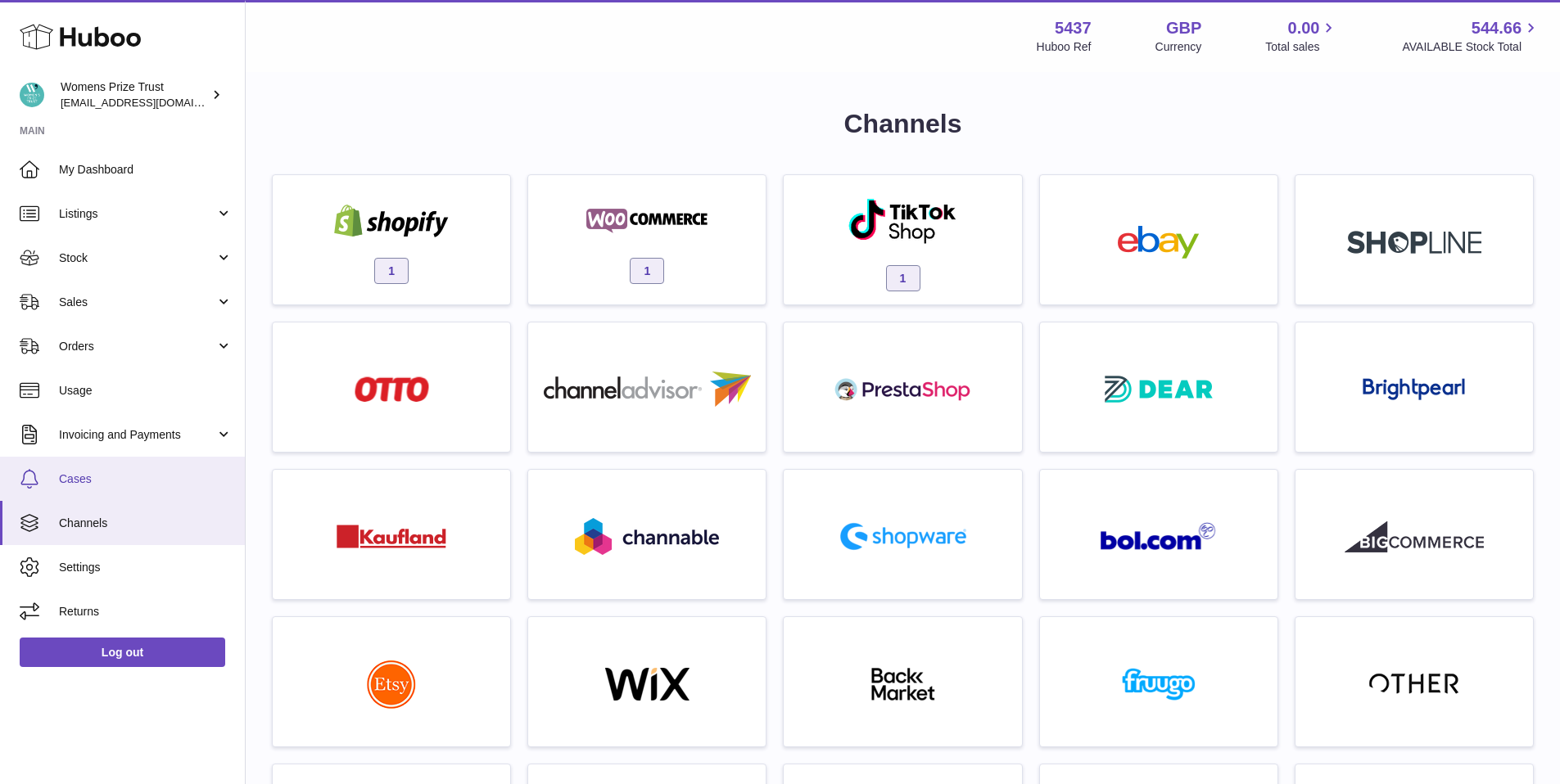
click at [80, 487] on link "Cases" at bounding box center [122, 479] width 244 height 45
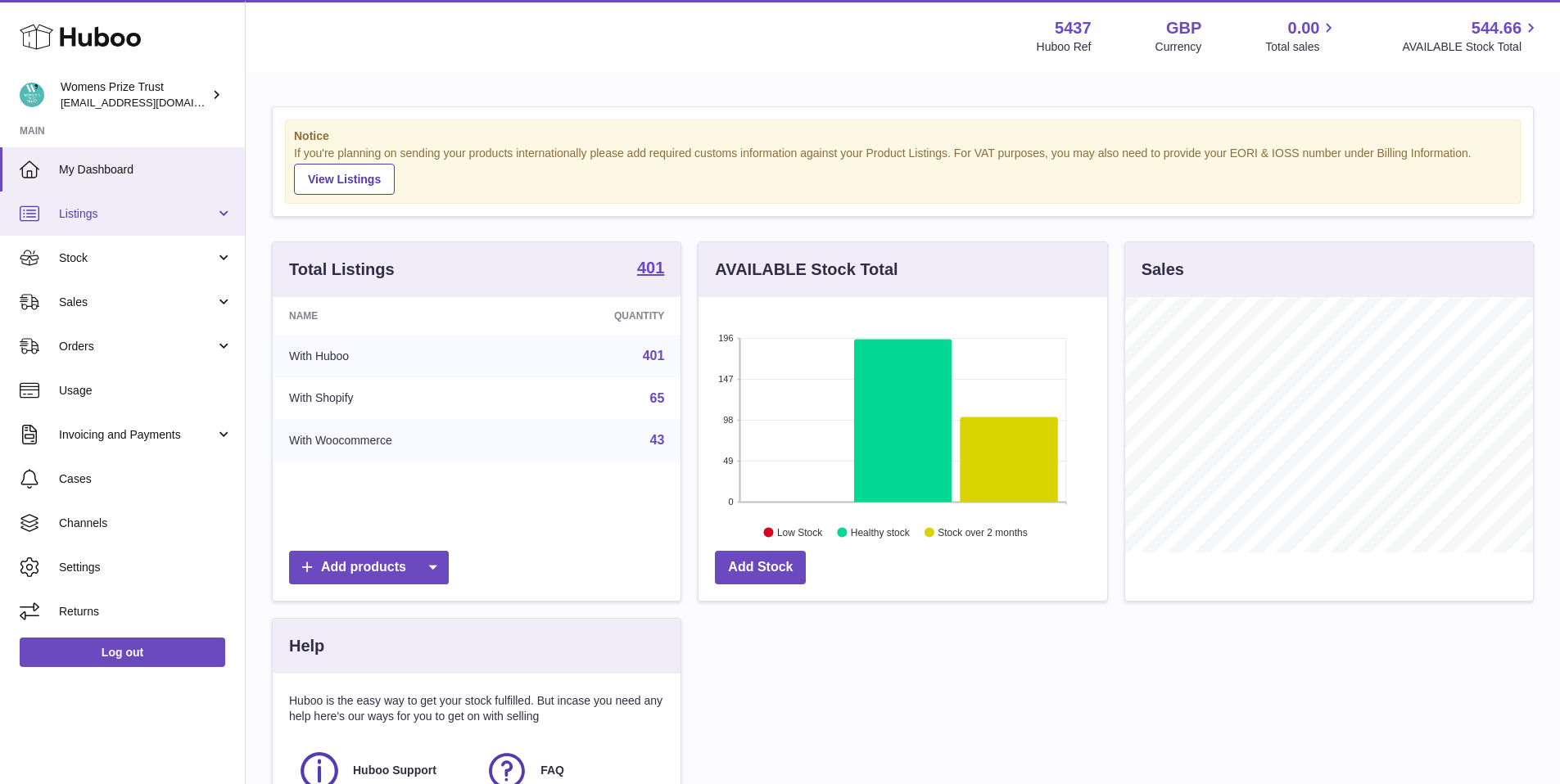
scroll to position [4, 0]
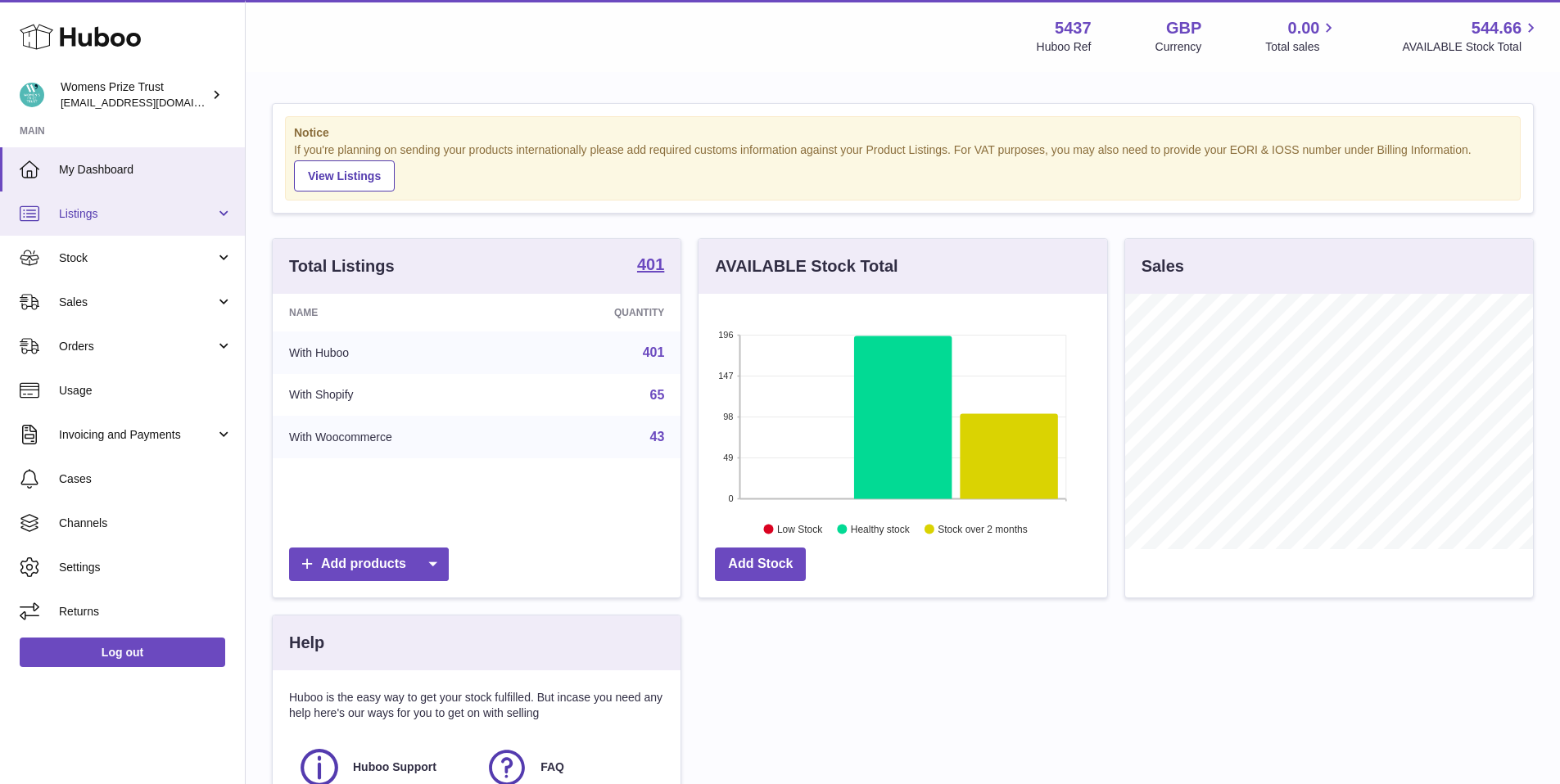
click at [109, 208] on span "Listings" at bounding box center [136, 213] width 156 height 15
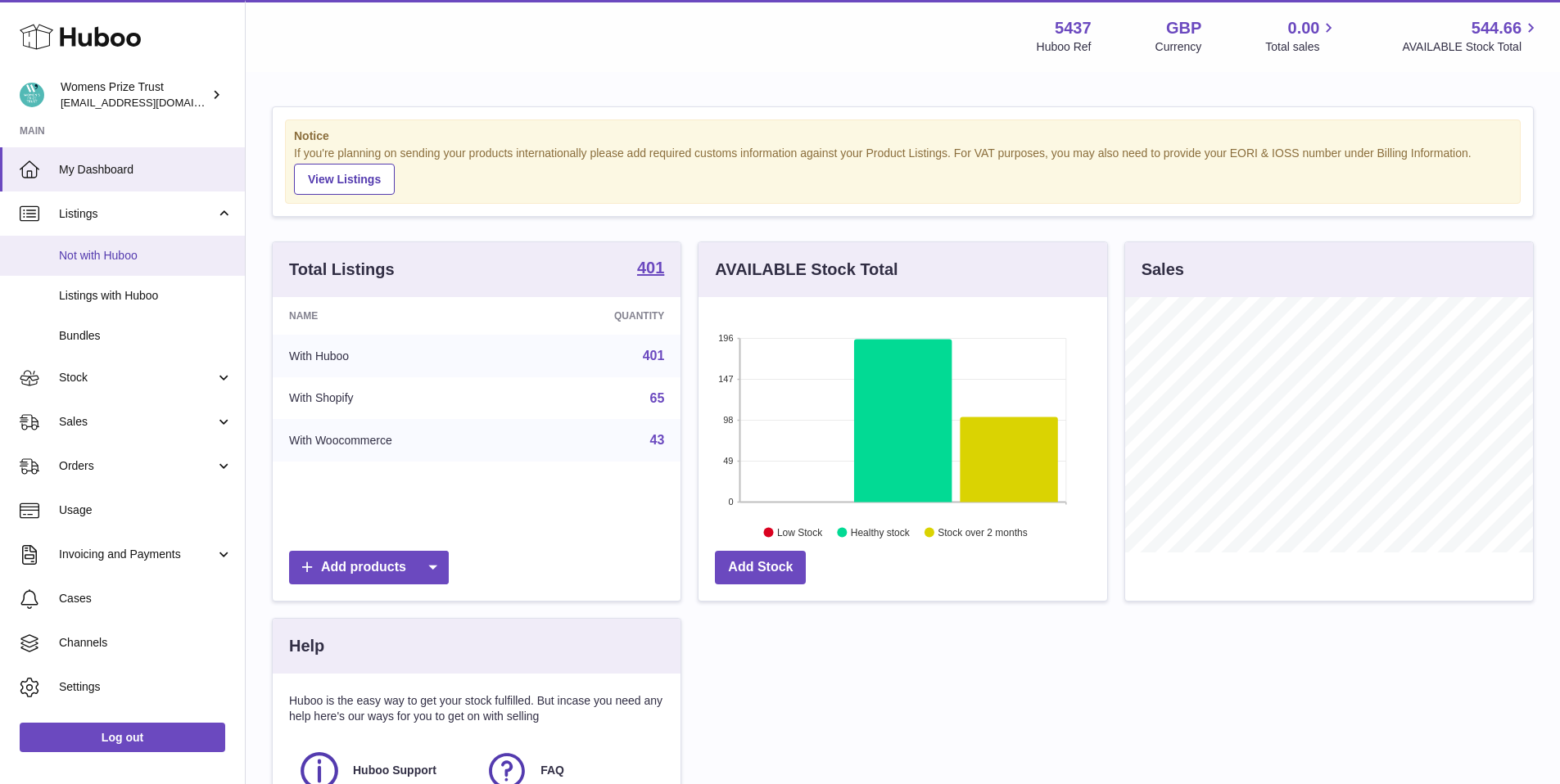
scroll to position [3, 0]
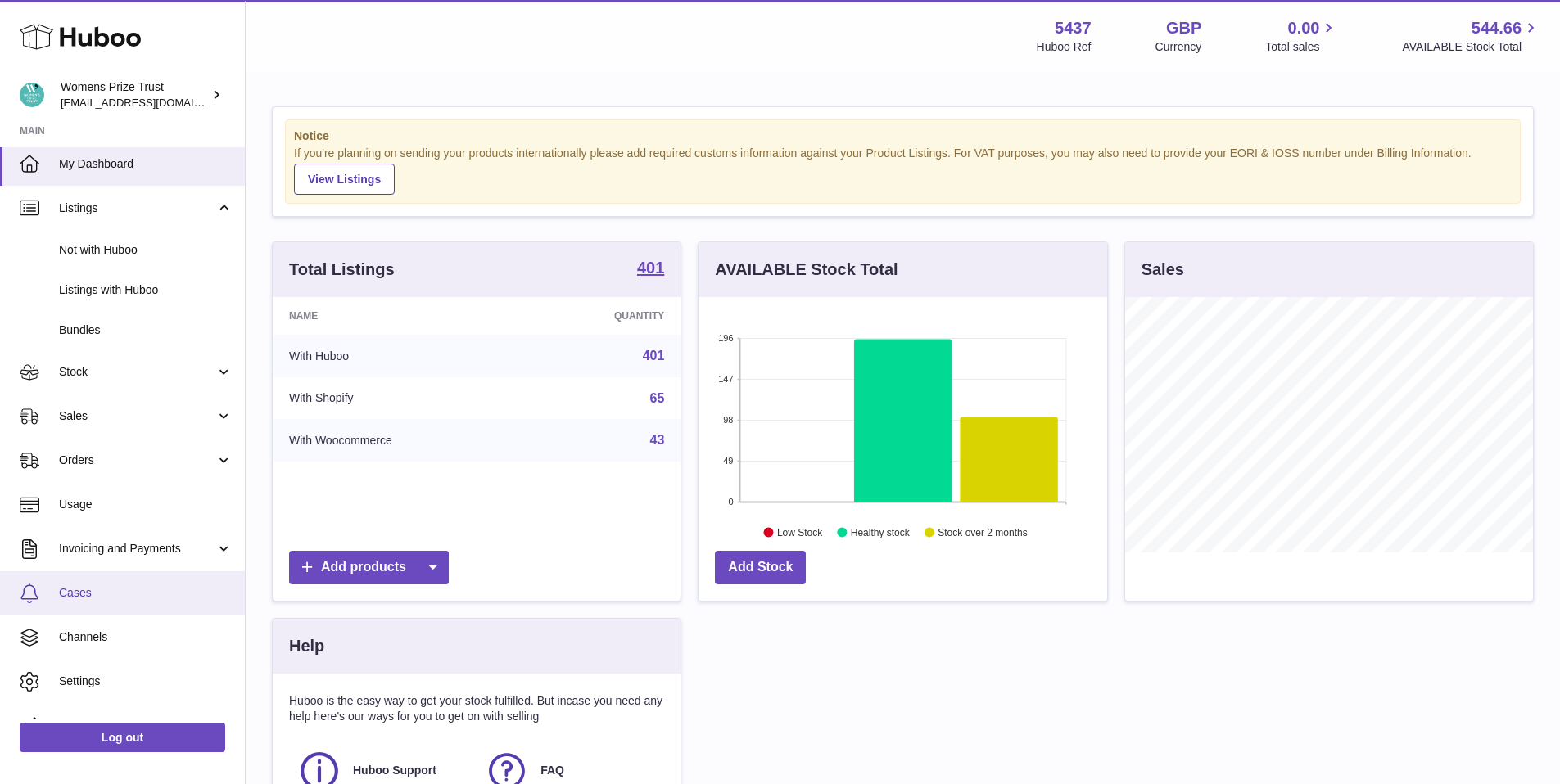
click at [102, 591] on span "Cases" at bounding box center [145, 592] width 174 height 15
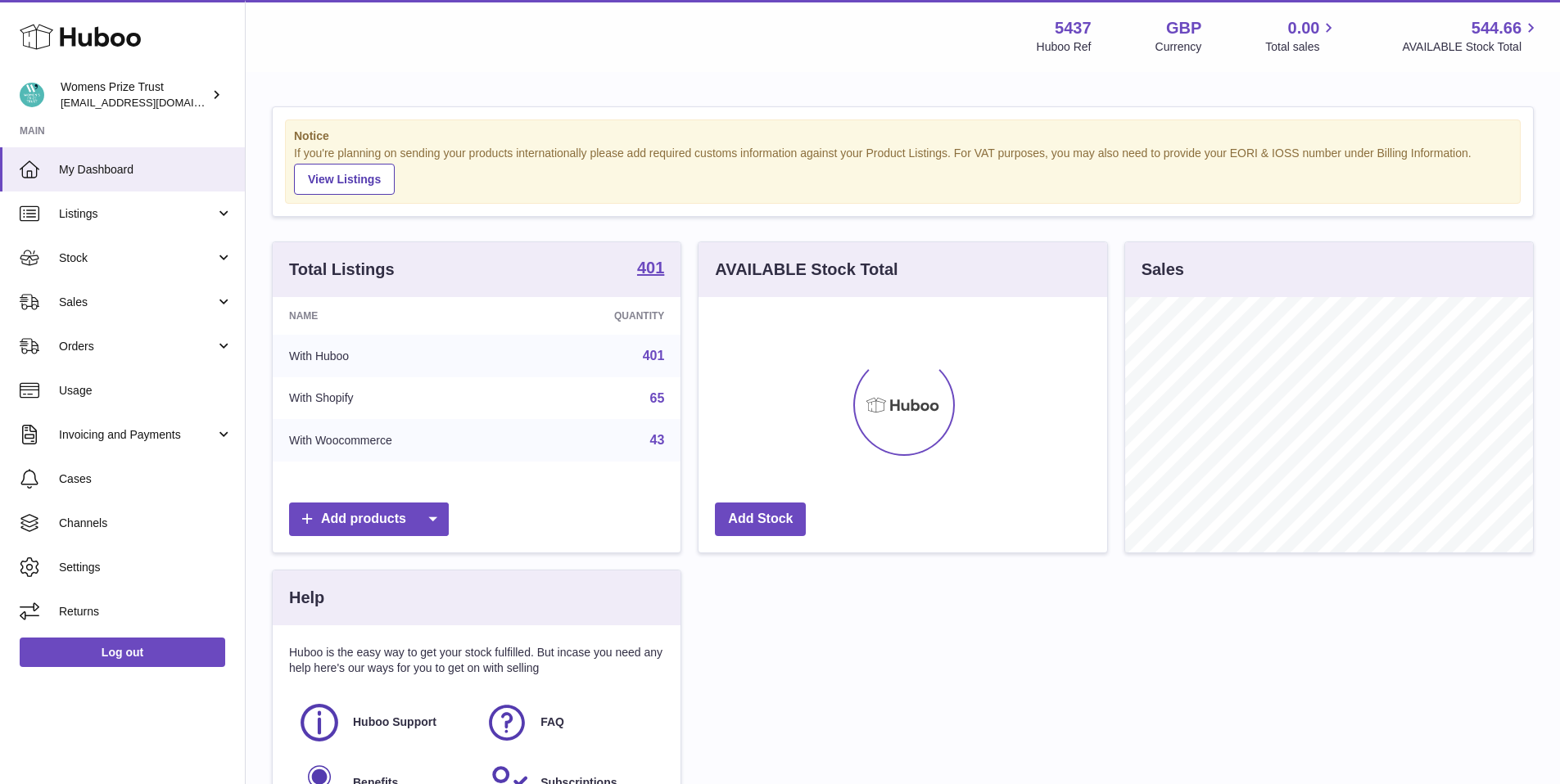
scroll to position [255, 409]
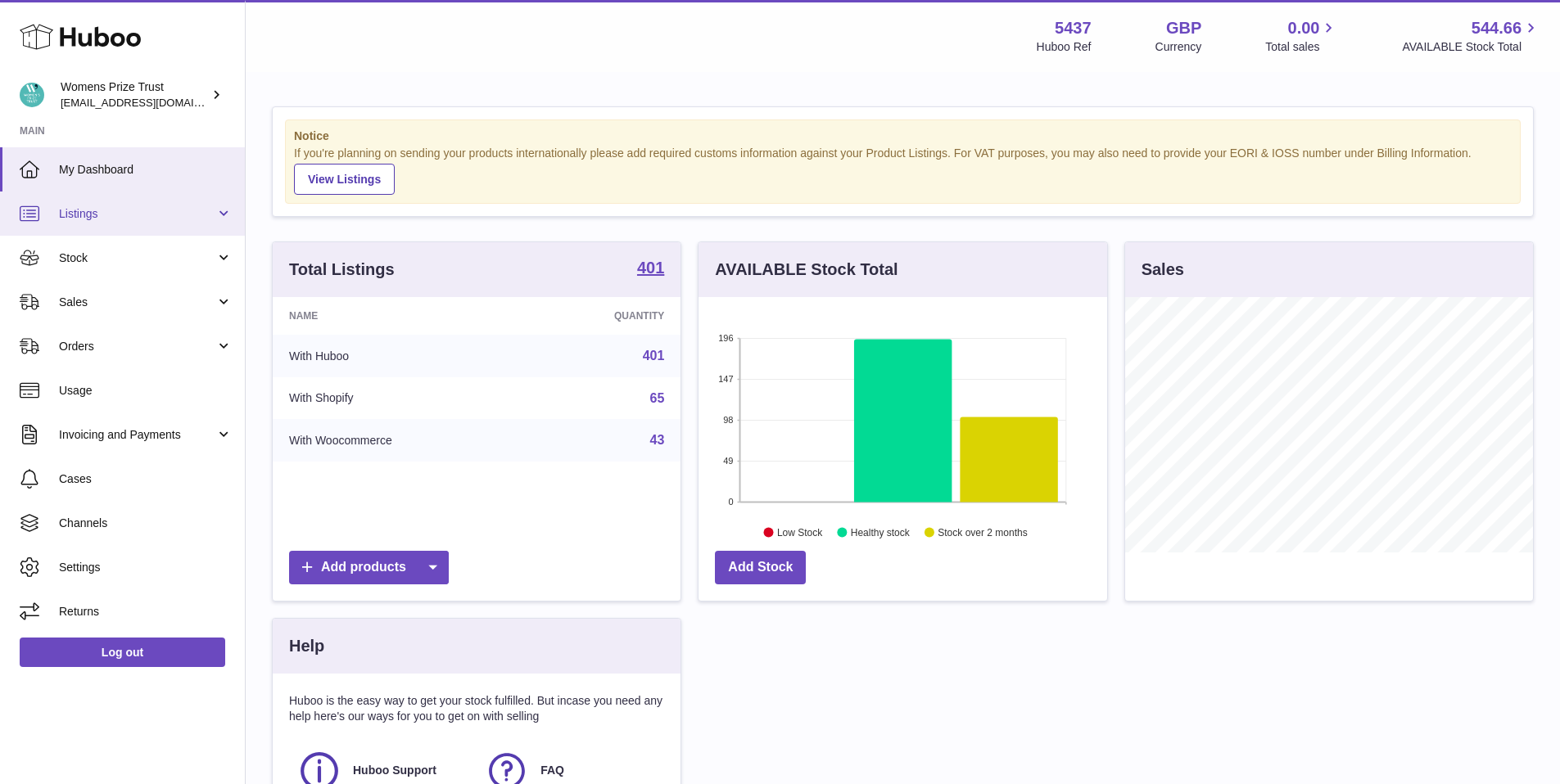
click at [163, 219] on span "Listings" at bounding box center [136, 213] width 156 height 15
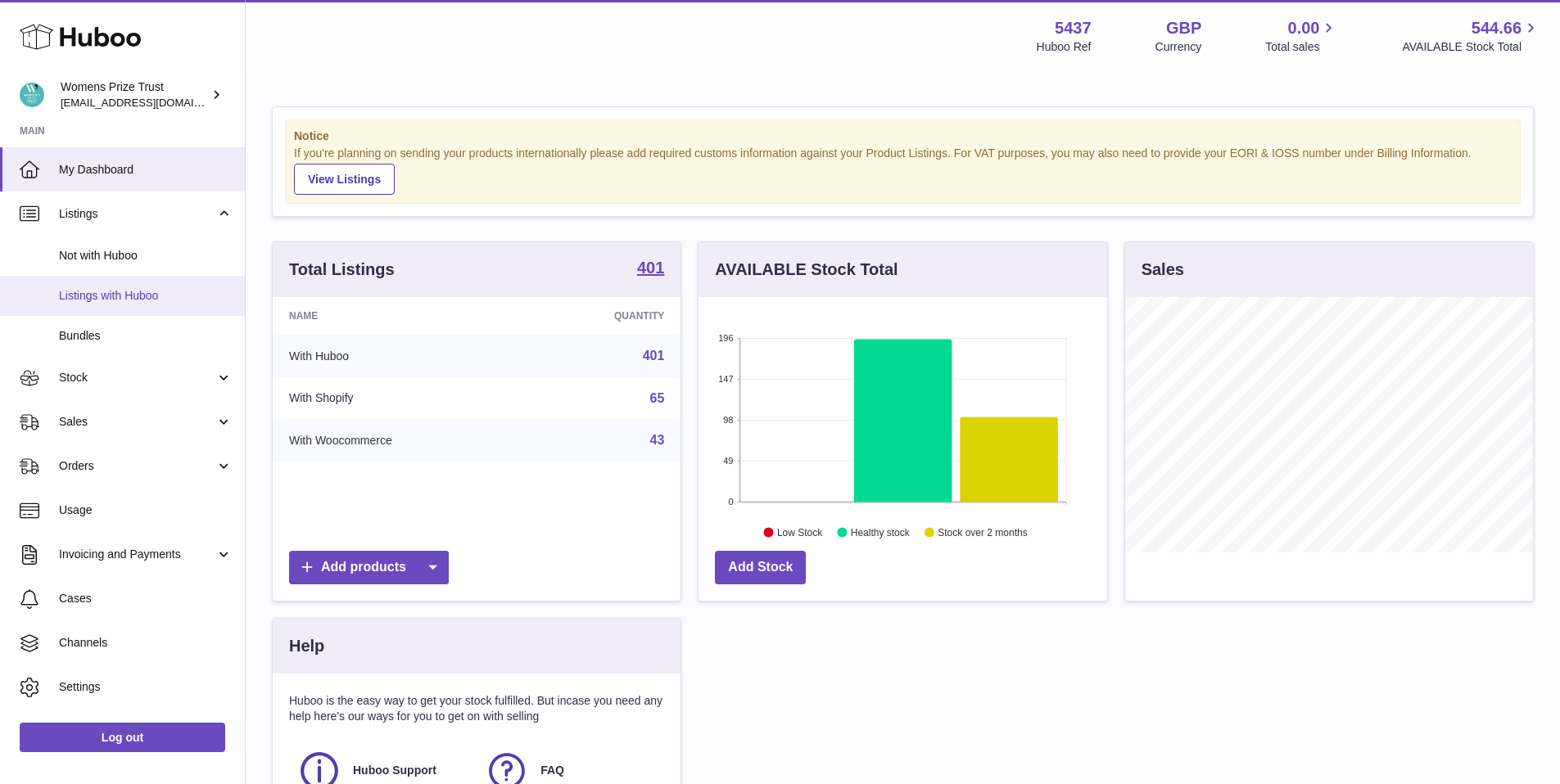
click at [148, 291] on span "Listings with Huboo" at bounding box center [145, 295] width 174 height 15
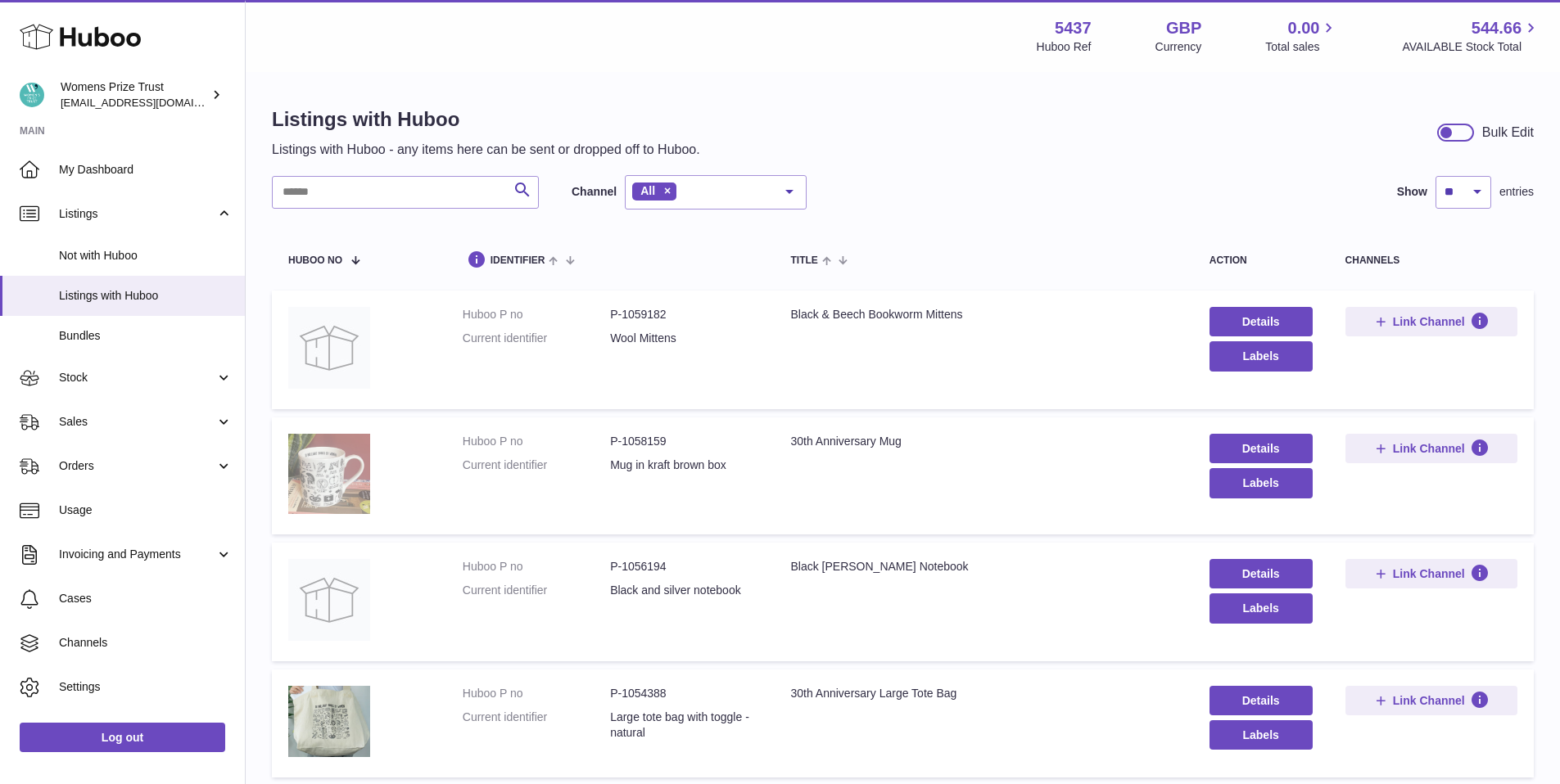
click at [315, 471] on img at bounding box center [329, 475] width 82 height 80
click at [1257, 455] on link "Details" at bounding box center [1261, 449] width 103 height 29
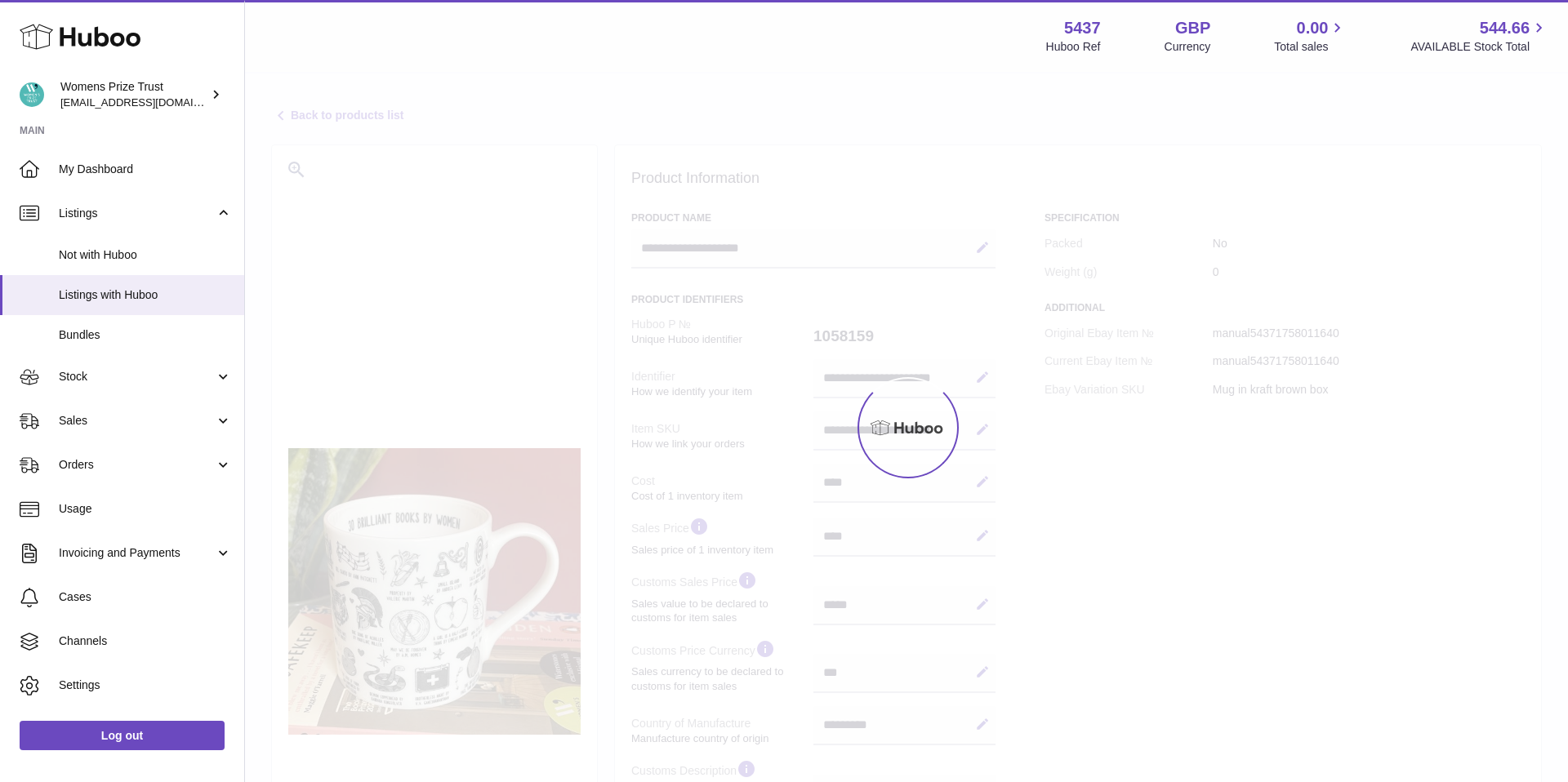
select select "***"
select select "****"
